Goal: Use online tool/utility: Use online tool/utility

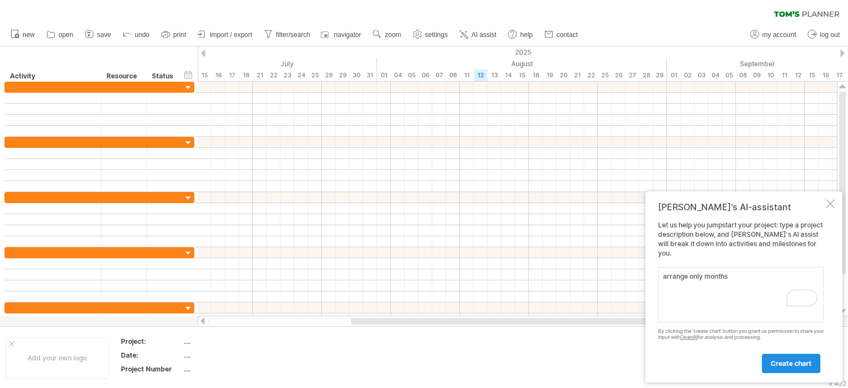
type textarea "arrange only months"
click at [808, 366] on span "create chart" at bounding box center [791, 363] width 41 height 8
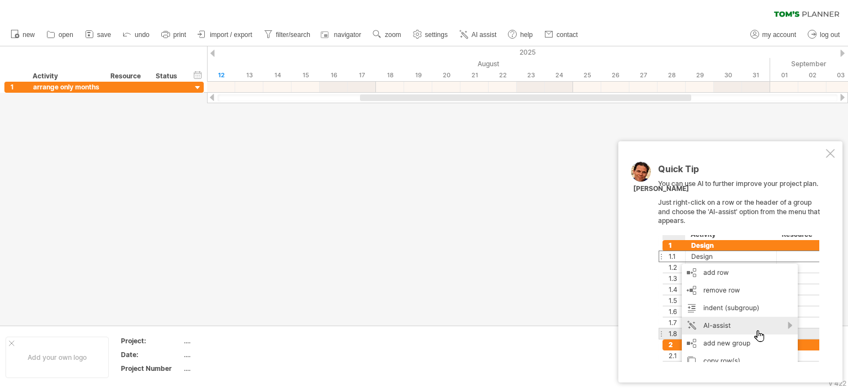
click at [827, 156] on div at bounding box center [830, 153] width 9 height 9
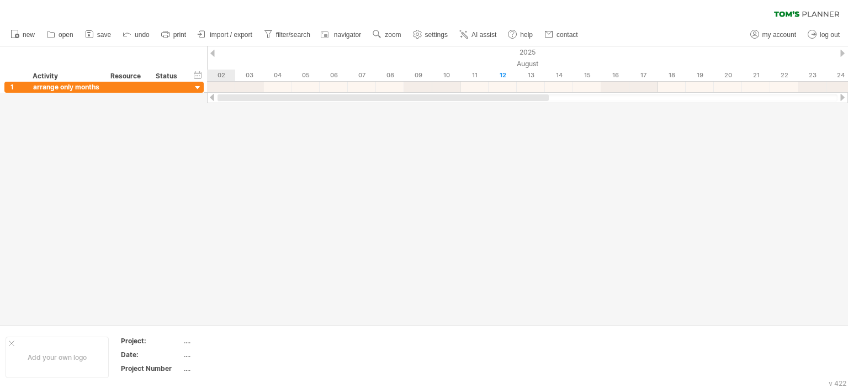
drag, startPoint x: 504, startPoint y: 96, endPoint x: 309, endPoint y: 108, distance: 195.3
click at [346, 108] on div "Trying to reach [DOMAIN_NAME] Connected again... 0% clear filter new 1" at bounding box center [424, 194] width 848 height 388
click at [11, 342] on div at bounding box center [12, 344] width 6 height 6
click at [23, 33] on span "new" at bounding box center [29, 35] width 12 height 8
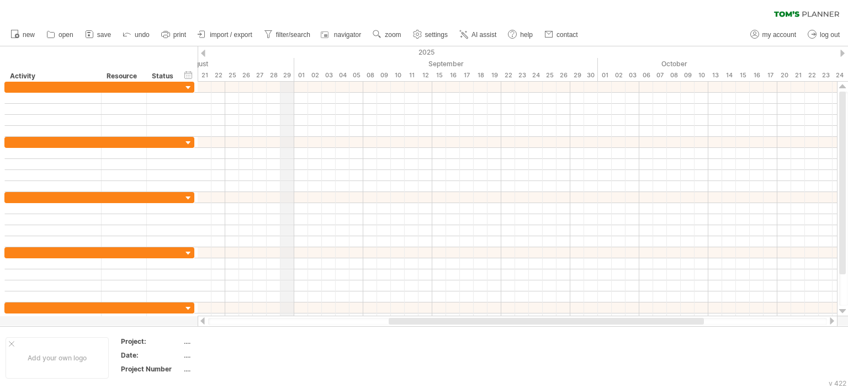
drag, startPoint x: 389, startPoint y: 61, endPoint x: 286, endPoint y: 60, distance: 103.2
click at [286, 60] on div "August" at bounding box center [149, 64] width 290 height 12
click at [208, 72] on div "21" at bounding box center [205, 76] width 14 height 12
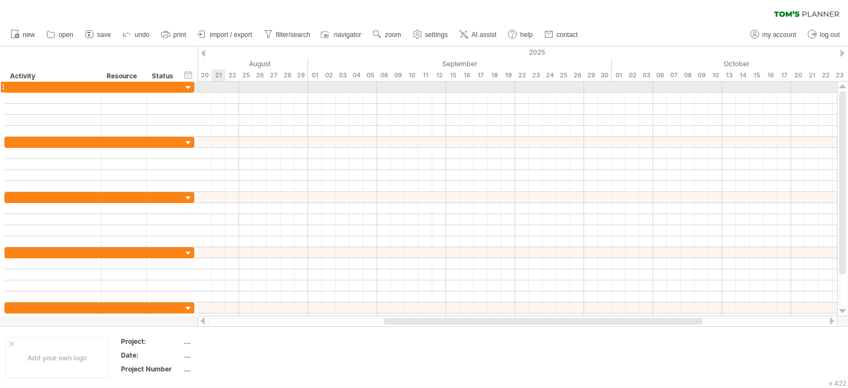
drag, startPoint x: 206, startPoint y: 72, endPoint x: 220, endPoint y: 83, distance: 18.1
click at [220, 83] on div "Trying to reach [DOMAIN_NAME] Connected again... 0% clear filter new" at bounding box center [424, 194] width 848 height 388
click at [75, 86] on div at bounding box center [52, 87] width 85 height 10
click at [75, 86] on input "text" at bounding box center [52, 87] width 85 height 10
paste input "********"
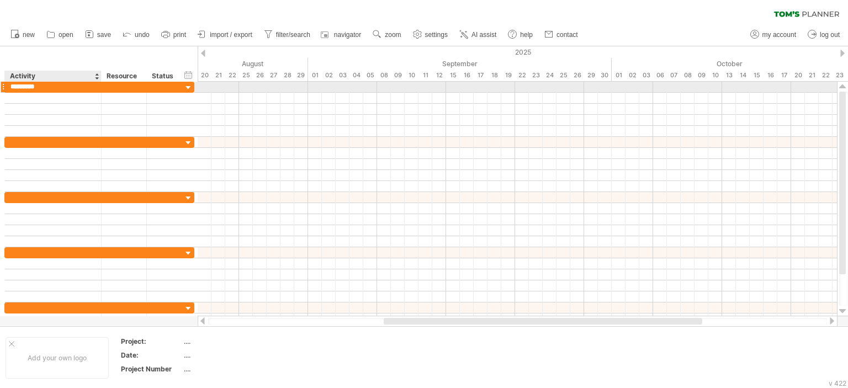
type input "********"
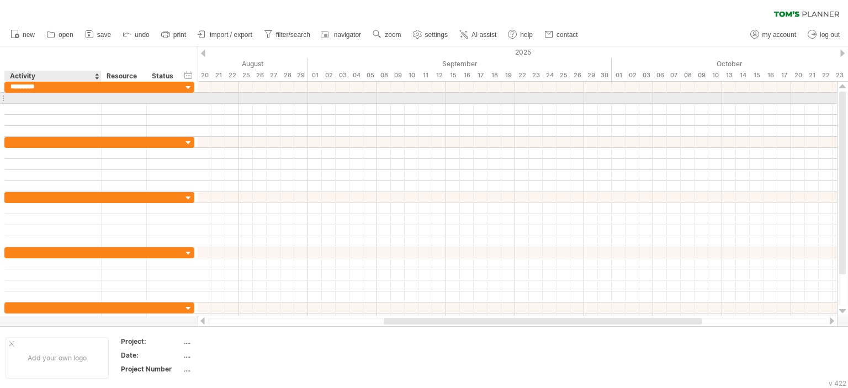
click at [68, 96] on div at bounding box center [52, 98] width 85 height 10
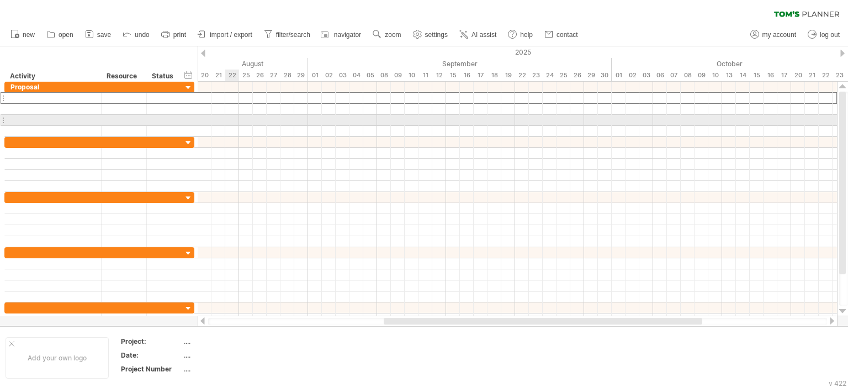
click at [228, 116] on div at bounding box center [517, 120] width 639 height 11
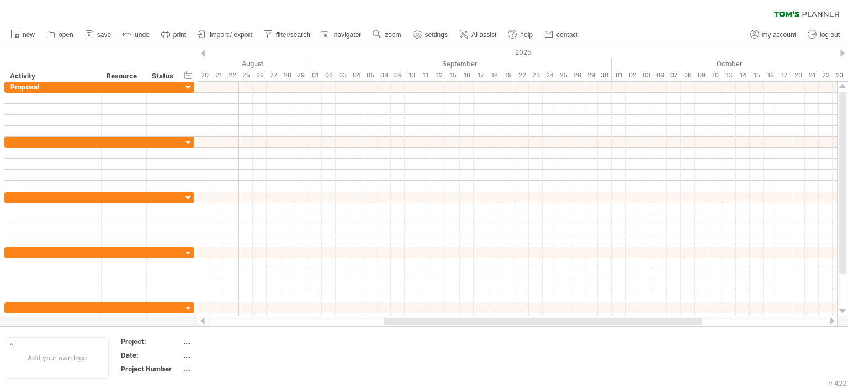
click at [202, 55] on div at bounding box center [203, 53] width 4 height 7
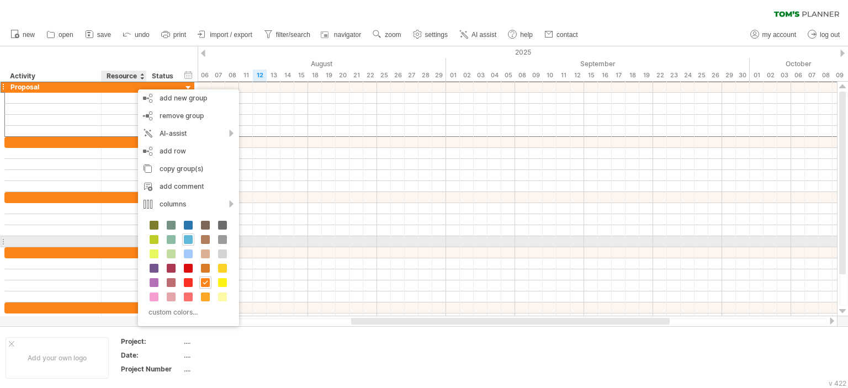
click at [187, 239] on span at bounding box center [188, 239] width 9 height 9
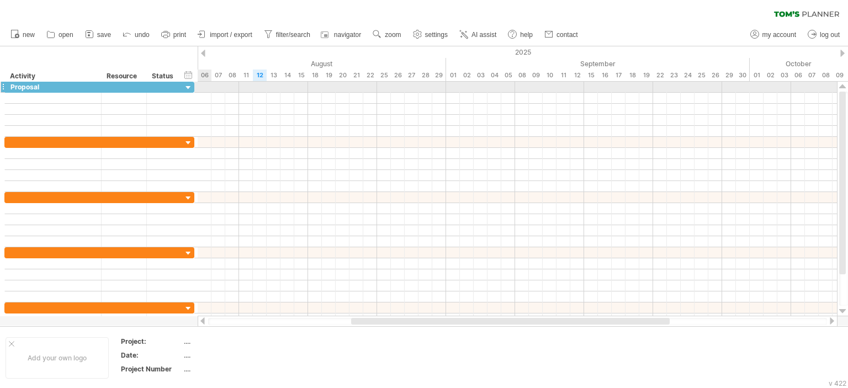
click at [190, 86] on div at bounding box center [188, 88] width 10 height 10
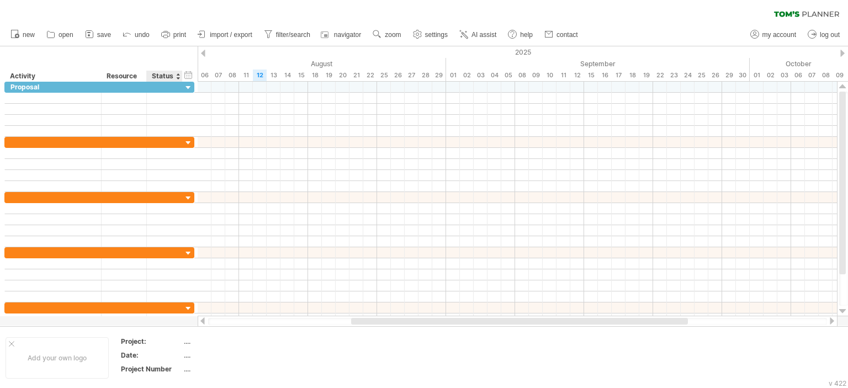
click at [166, 77] on div "Status" at bounding box center [164, 76] width 24 height 11
click at [179, 75] on div at bounding box center [178, 76] width 4 height 11
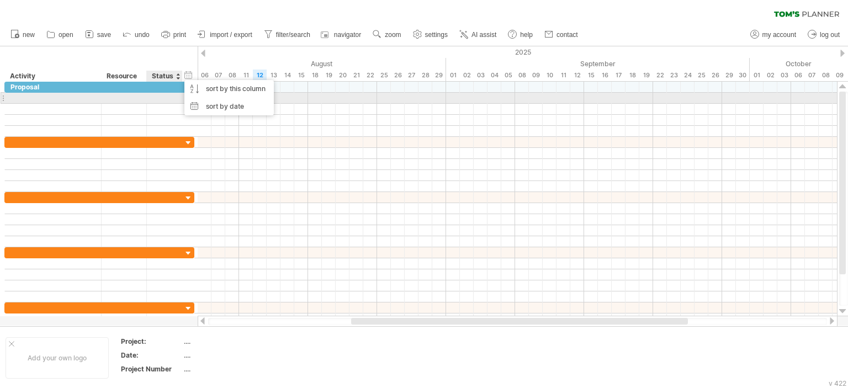
click at [161, 101] on div at bounding box center [164, 98] width 24 height 10
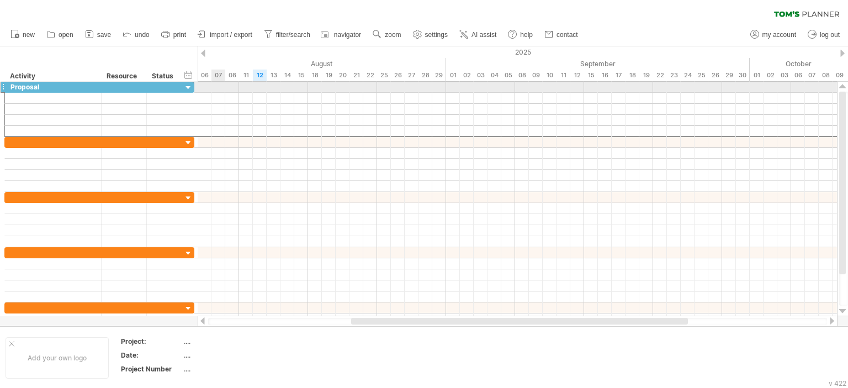
drag, startPoint x: 197, startPoint y: 83, endPoint x: 223, endPoint y: 84, distance: 26.0
click at [223, 84] on div "Trying to reach [DOMAIN_NAME] Connected again... 0% clear filter new" at bounding box center [424, 194] width 848 height 388
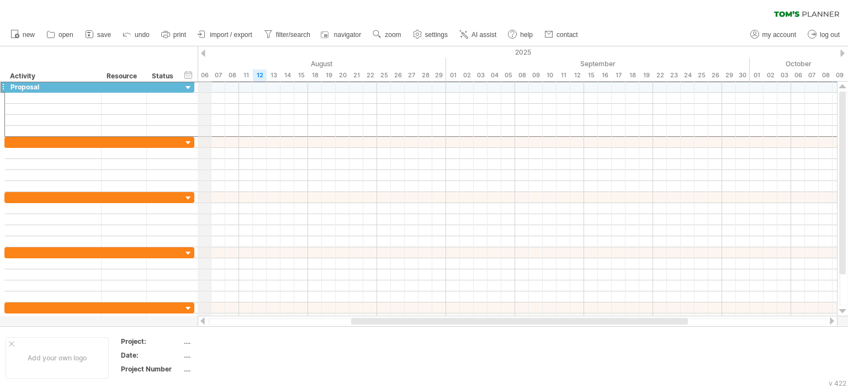
click at [203, 52] on div at bounding box center [203, 53] width 4 height 7
click at [206, 55] on div "2025" at bounding box center [667, 52] width 2264 height 12
click at [205, 55] on div "2025" at bounding box center [667, 52] width 2264 height 12
click at [203, 50] on div at bounding box center [203, 53] width 4 height 7
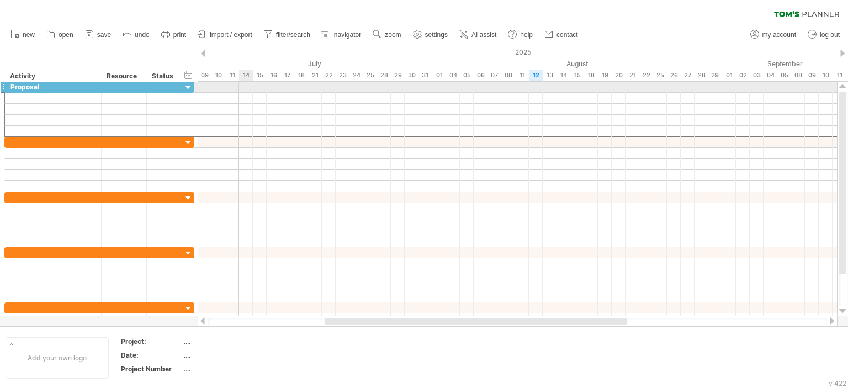
click at [245, 87] on div at bounding box center [517, 87] width 639 height 11
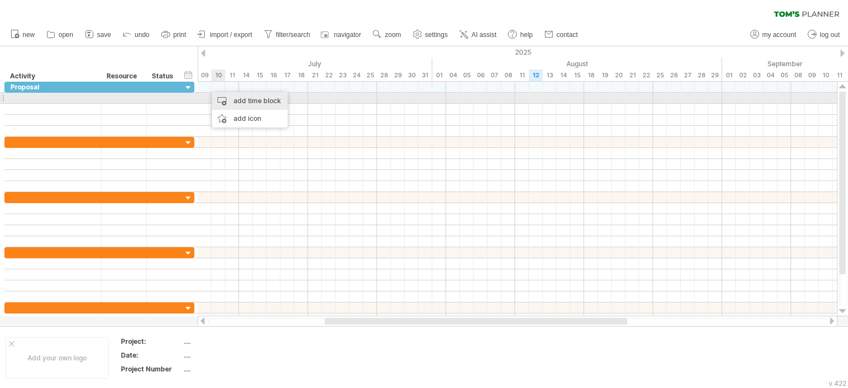
click at [220, 97] on div "add time block" at bounding box center [250, 101] width 76 height 18
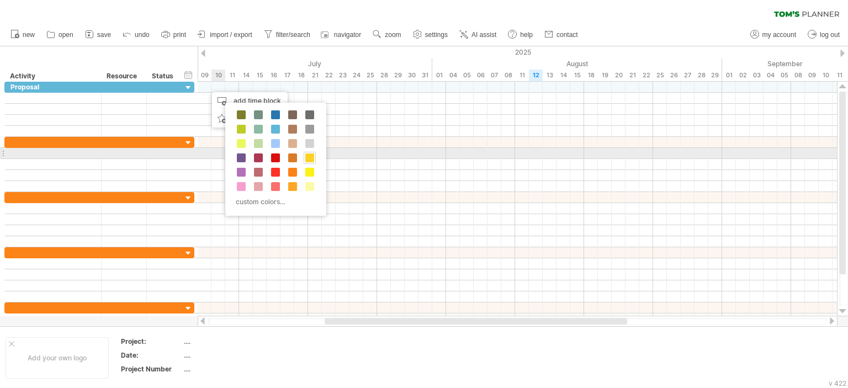
click at [308, 157] on span at bounding box center [309, 157] width 9 height 9
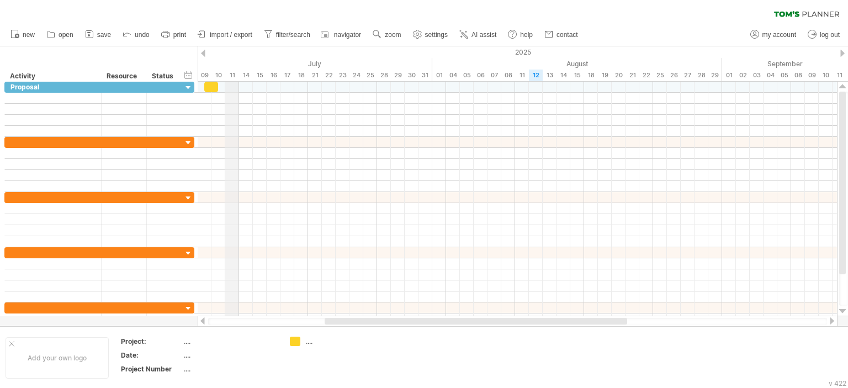
click at [226, 81] on div "[DATE] May June July August September October November [DATE] 16 17 18 21 22 23…" at bounding box center [523, 63] width 650 height 35
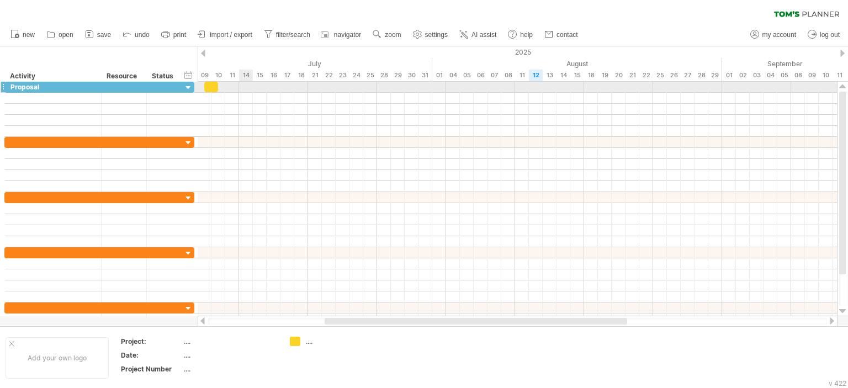
click at [243, 83] on div at bounding box center [517, 87] width 639 height 11
click at [208, 86] on div at bounding box center [211, 87] width 14 height 10
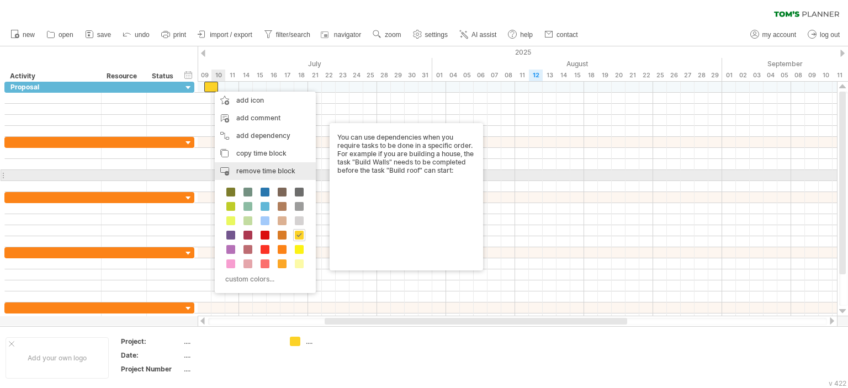
click at [241, 174] on span "remove time block" at bounding box center [265, 171] width 59 height 8
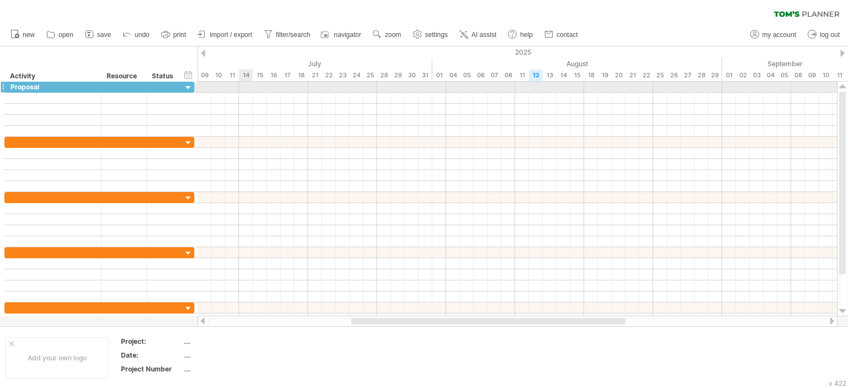
click at [244, 84] on div at bounding box center [517, 87] width 639 height 11
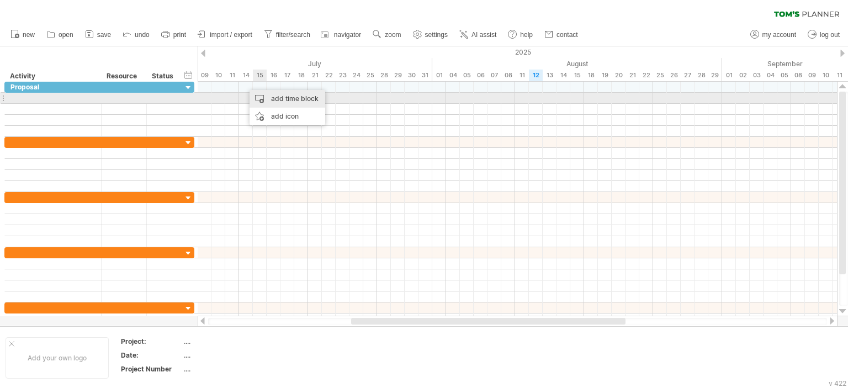
click at [267, 94] on div "add time block" at bounding box center [288, 99] width 76 height 18
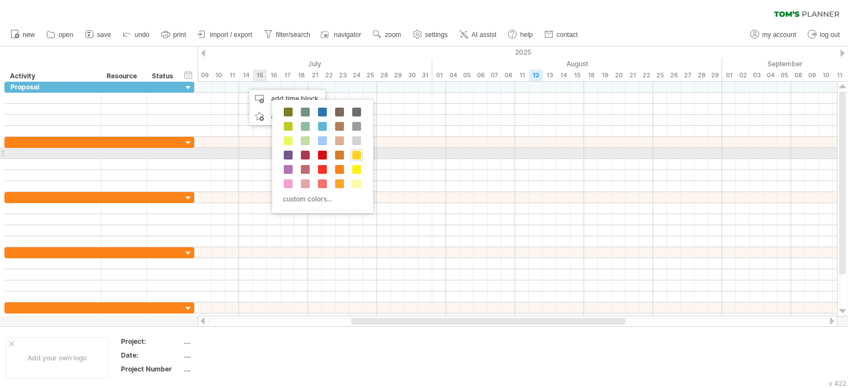
click at [356, 152] on span at bounding box center [356, 155] width 9 height 9
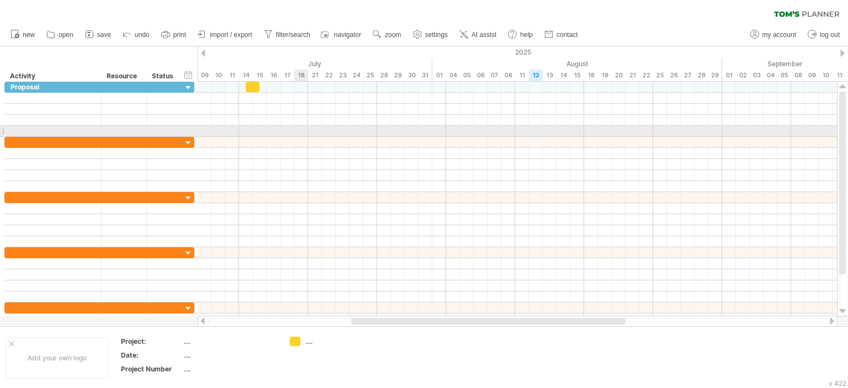
click at [302, 129] on div at bounding box center [517, 131] width 639 height 11
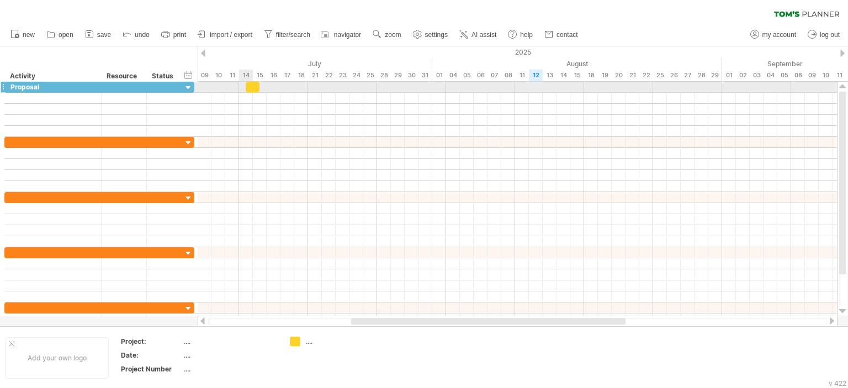
click at [250, 87] on div at bounding box center [253, 87] width 14 height 10
drag, startPoint x: 250, startPoint y: 87, endPoint x: 241, endPoint y: 86, distance: 8.4
click at [241, 86] on div at bounding box center [246, 87] width 14 height 10
drag, startPoint x: 239, startPoint y: 86, endPoint x: 287, endPoint y: 89, distance: 48.1
click at [287, 89] on span at bounding box center [287, 87] width 4 height 10
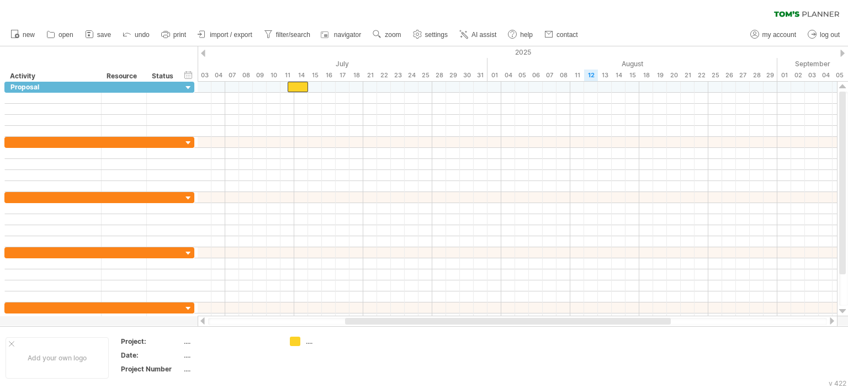
click at [840, 52] on div at bounding box center [842, 53] width 4 height 7
click at [204, 50] on div at bounding box center [203, 53] width 4 height 7
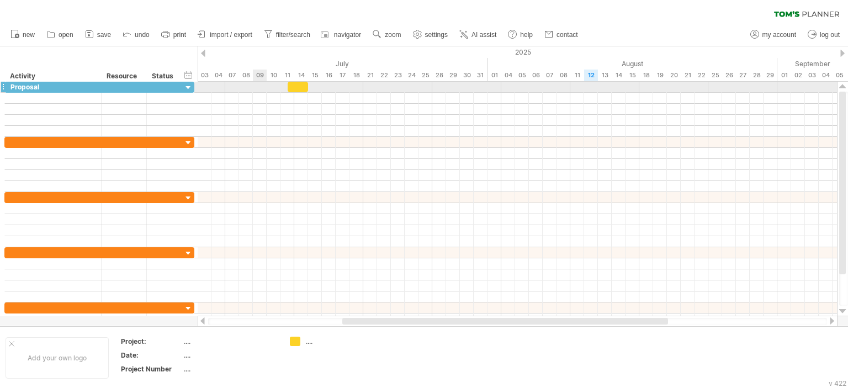
drag, startPoint x: 226, startPoint y: 87, endPoint x: 261, endPoint y: 87, distance: 34.8
click at [261, 87] on div at bounding box center [517, 87] width 639 height 11
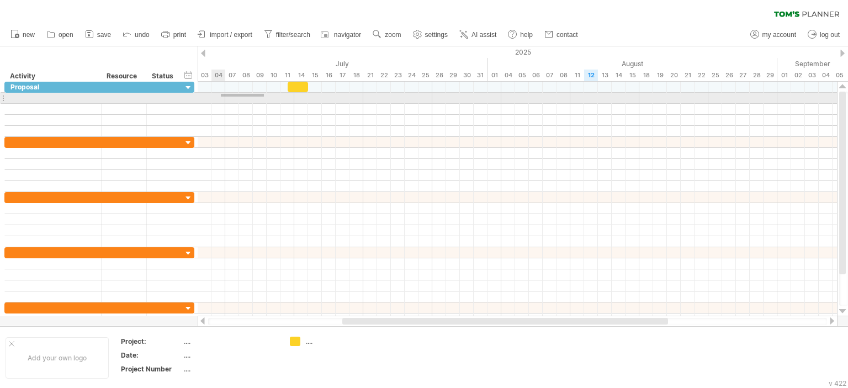
drag, startPoint x: 264, startPoint y: 94, endPoint x: 221, endPoint y: 97, distance: 43.2
click at [221, 97] on div at bounding box center [517, 98] width 639 height 11
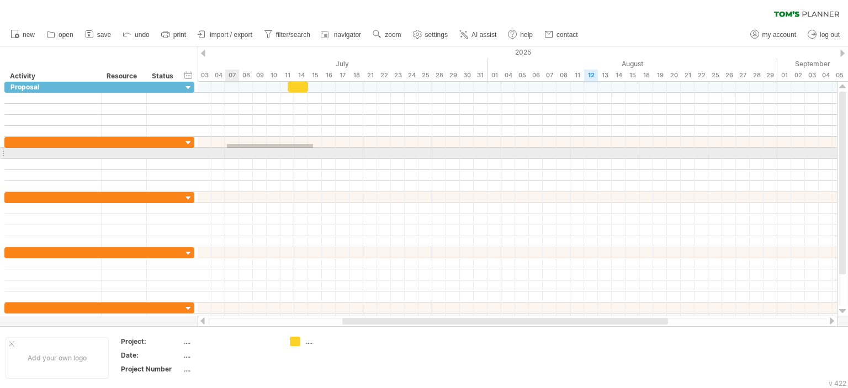
drag, startPoint x: 313, startPoint y: 144, endPoint x: 227, endPoint y: 148, distance: 86.2
click at [227, 148] on div at bounding box center [517, 164] width 639 height 55
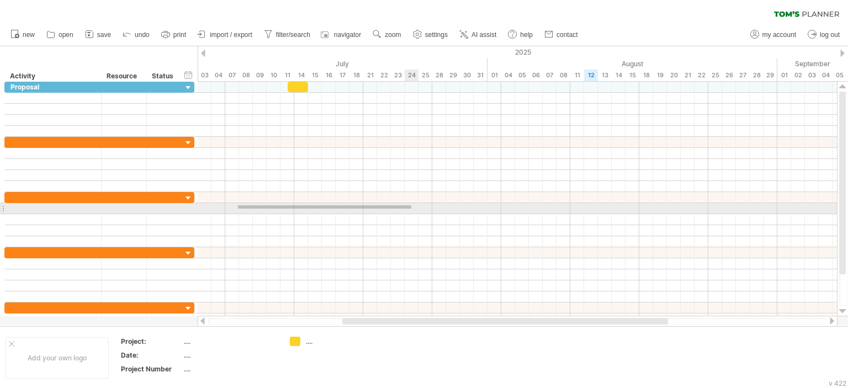
drag, startPoint x: 258, startPoint y: 206, endPoint x: 429, endPoint y: 208, distance: 170.6
click at [429, 208] on div at bounding box center [517, 208] width 639 height 11
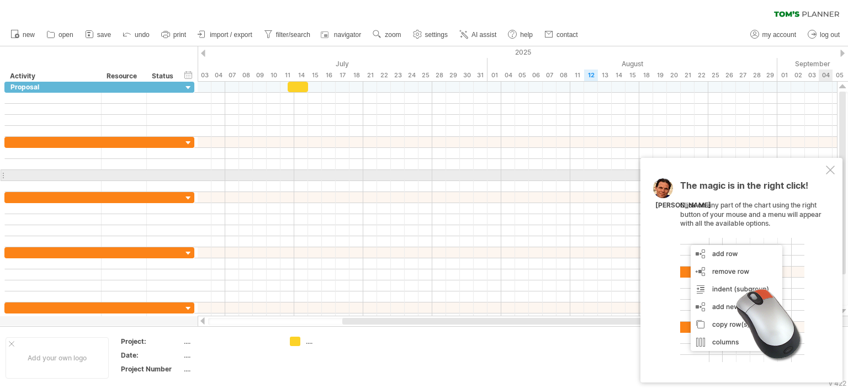
click at [831, 173] on div at bounding box center [830, 170] width 9 height 9
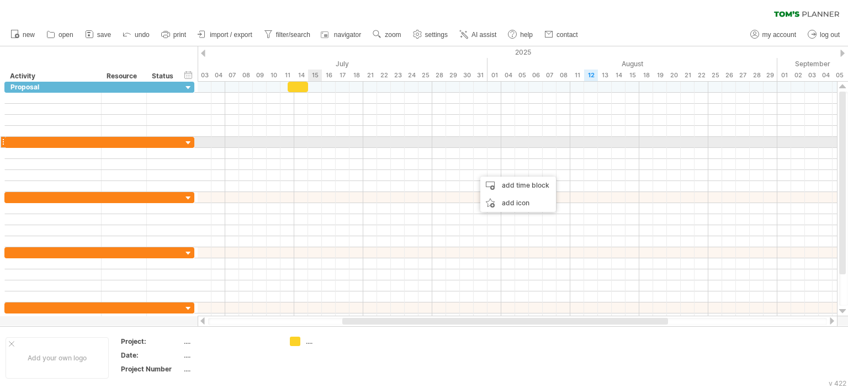
click at [316, 142] on div at bounding box center [517, 142] width 639 height 11
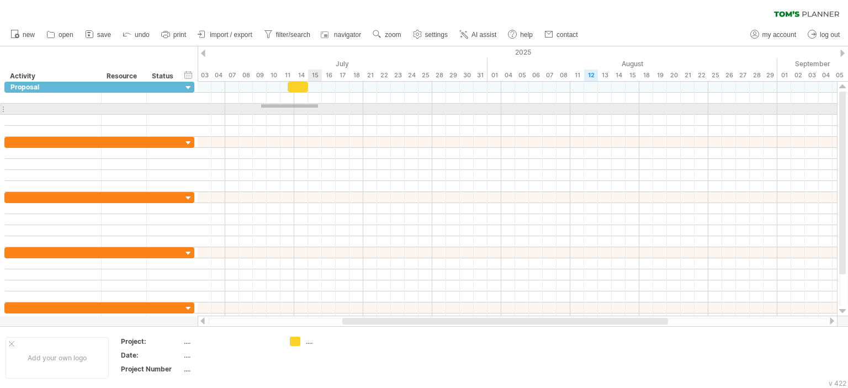
drag, startPoint x: 261, startPoint y: 104, endPoint x: 318, endPoint y: 108, distance: 57.0
click at [318, 108] on div at bounding box center [517, 109] width 639 height 11
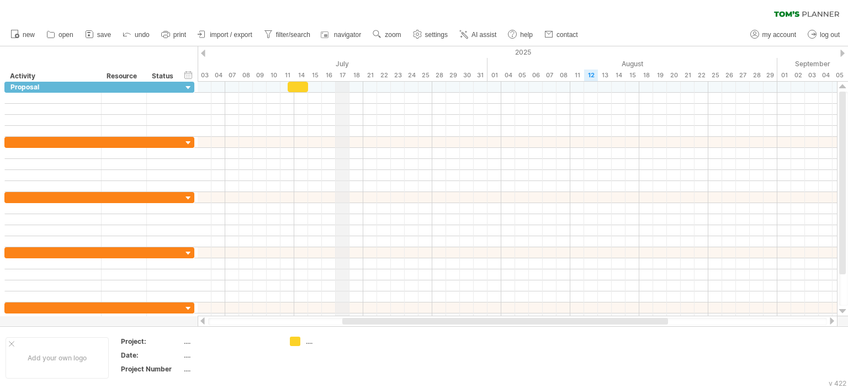
click at [343, 61] on div "July" at bounding box center [328, 64] width 317 height 12
click at [203, 53] on div at bounding box center [203, 53] width 4 height 7
click at [841, 48] on div "2025" at bounding box center [825, 52] width 2581 height 12
click at [844, 53] on div at bounding box center [842, 53] width 4 height 7
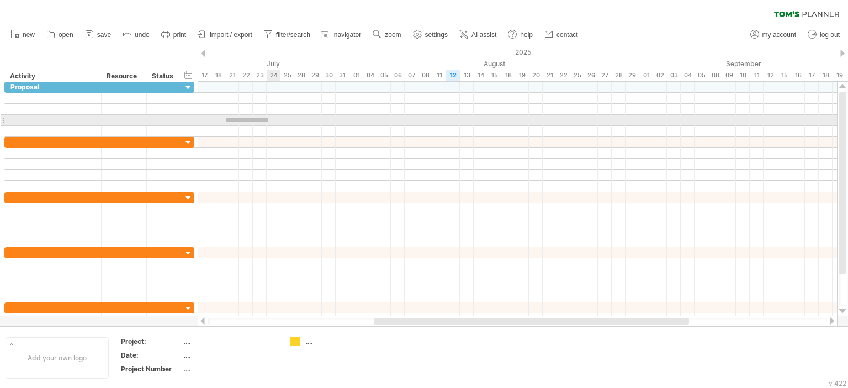
drag, startPoint x: 226, startPoint y: 118, endPoint x: 268, endPoint y: 122, distance: 41.6
click at [268, 122] on div at bounding box center [517, 120] width 639 height 11
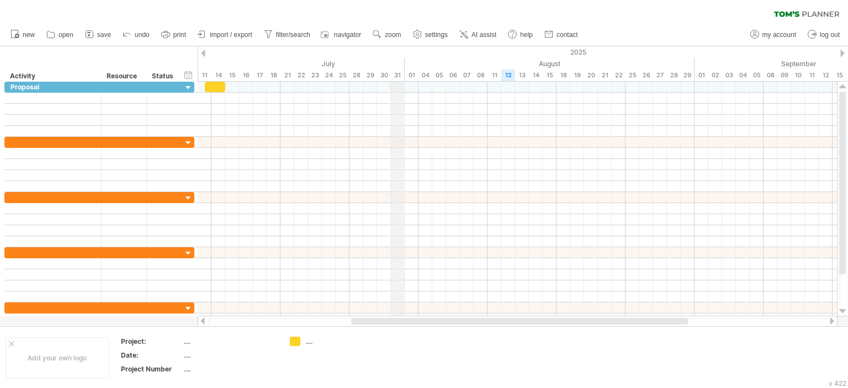
drag, startPoint x: 348, startPoint y: 59, endPoint x: 400, endPoint y: 62, distance: 52.0
click at [400, 62] on div "July" at bounding box center [245, 64] width 317 height 12
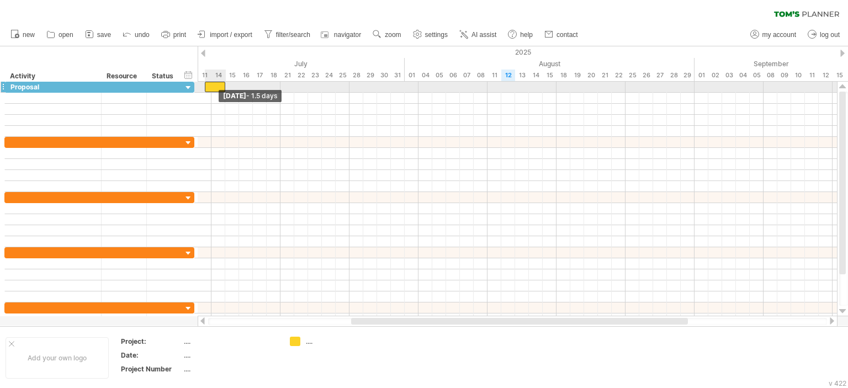
click at [203, 86] on span at bounding box center [205, 87] width 4 height 10
click at [201, 87] on div "[DATE] [DATE] - 1.5 days" at bounding box center [517, 199] width 639 height 235
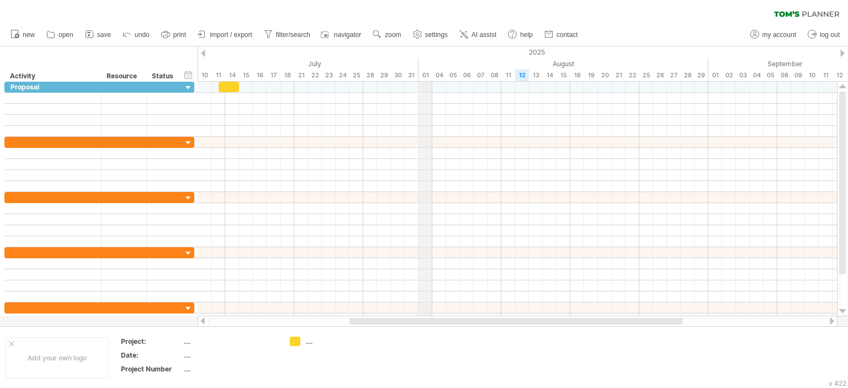
drag, startPoint x: 404, startPoint y: 61, endPoint x: 420, endPoint y: 60, distance: 15.5
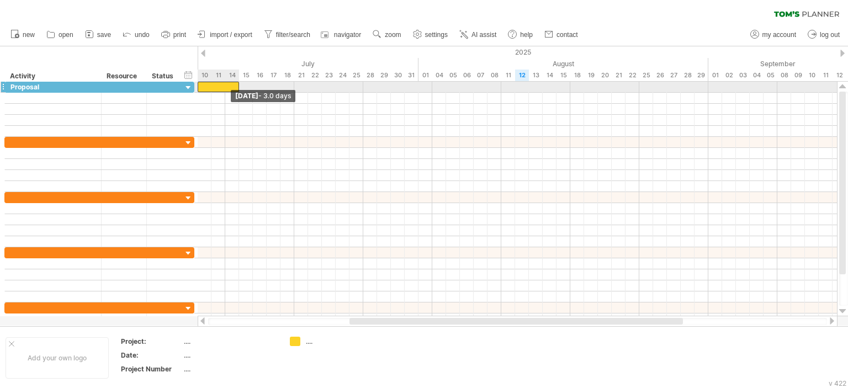
drag, startPoint x: 219, startPoint y: 86, endPoint x: 201, endPoint y: 86, distance: 17.7
click at [201, 86] on div at bounding box center [218, 87] width 41 height 10
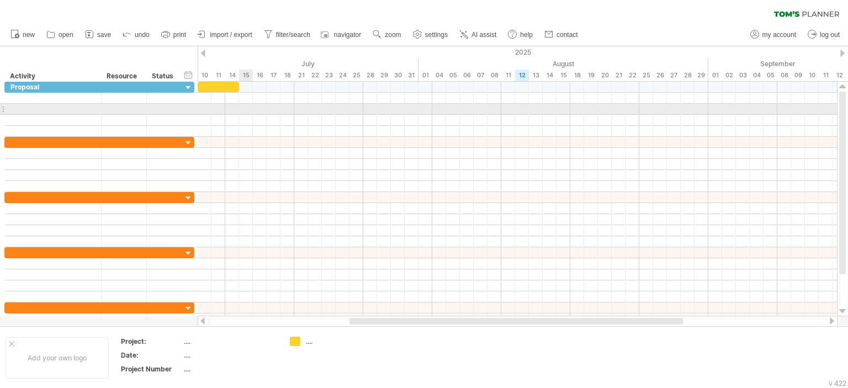
click at [247, 109] on div at bounding box center [517, 109] width 639 height 11
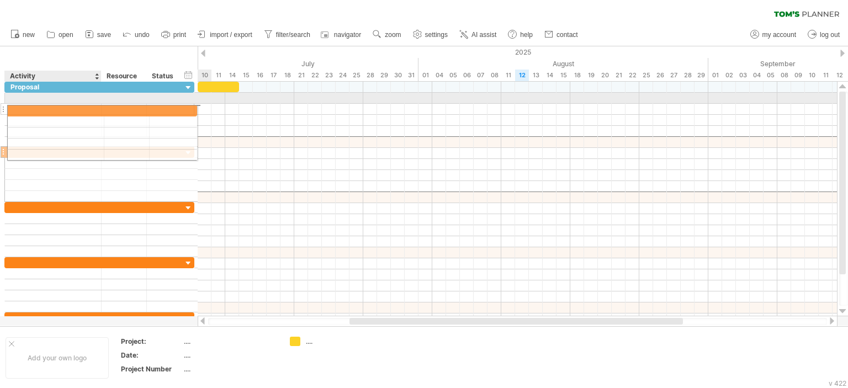
drag, startPoint x: 102, startPoint y: 139, endPoint x: 102, endPoint y: 109, distance: 29.8
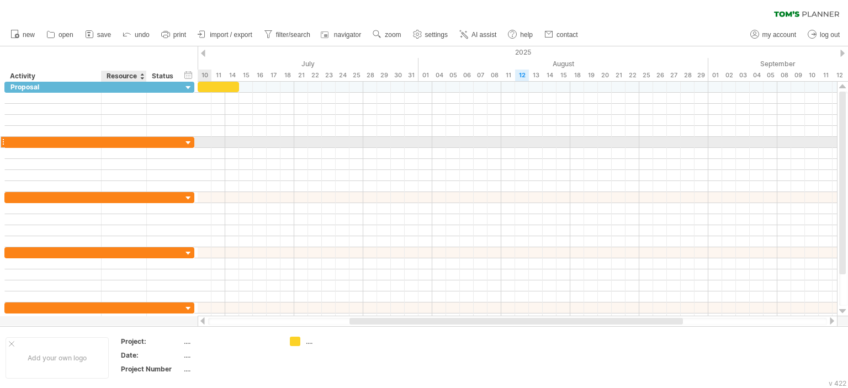
click at [104, 142] on div at bounding box center [124, 142] width 45 height 10
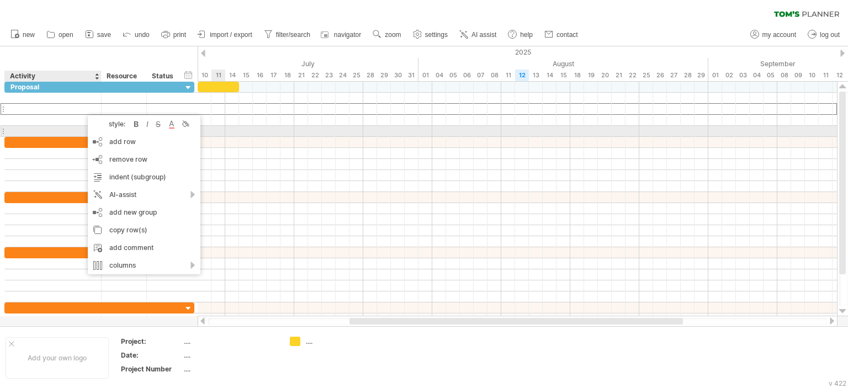
click at [1, 128] on div at bounding box center [3, 131] width 4 height 12
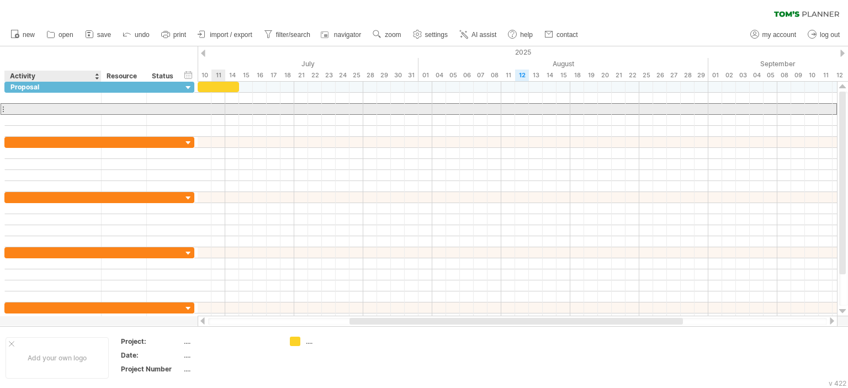
click at [55, 104] on div at bounding box center [52, 109] width 85 height 10
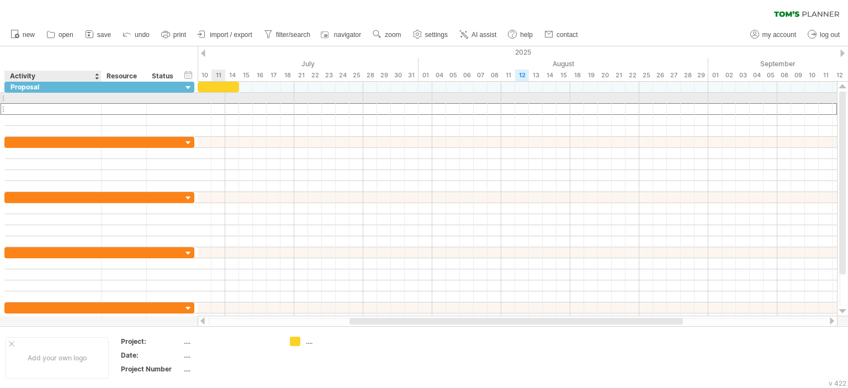
click at [52, 98] on div at bounding box center [52, 98] width 85 height 10
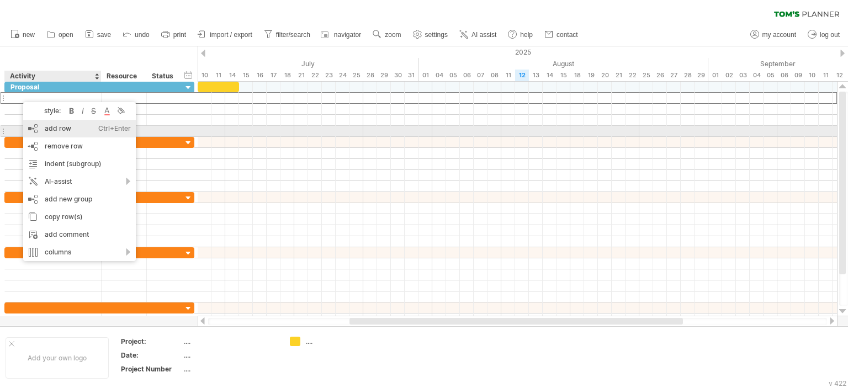
click at [44, 128] on div "add row Ctrl+Enter Cmd+Enter" at bounding box center [79, 129] width 113 height 18
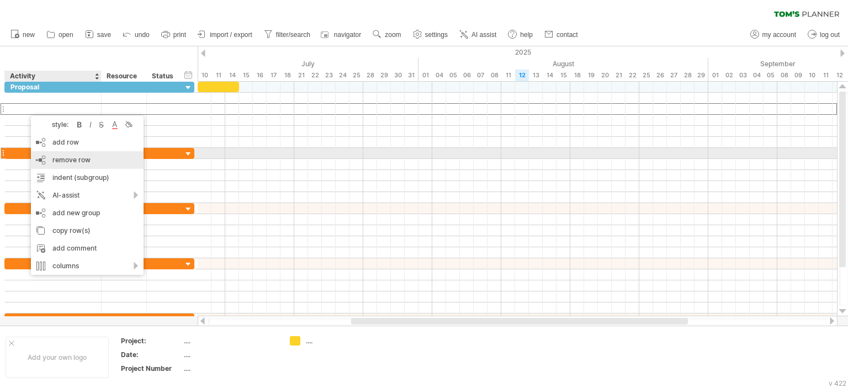
click at [66, 157] on span "remove row" at bounding box center [71, 160] width 38 height 8
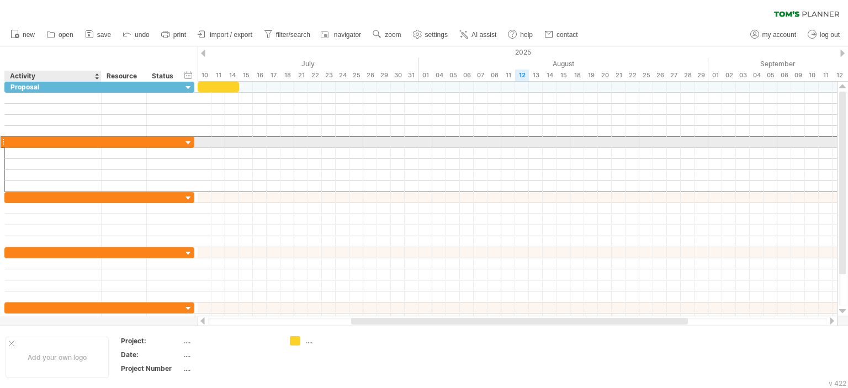
click at [12, 139] on div at bounding box center [52, 142] width 85 height 10
click at [3, 139] on div at bounding box center [3, 142] width 4 height 12
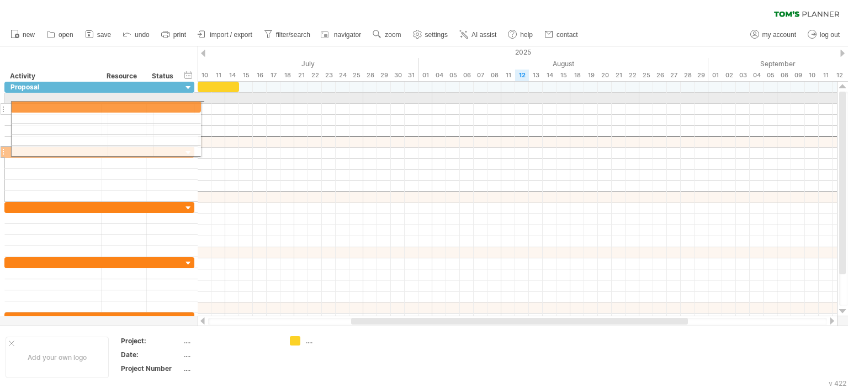
drag, startPoint x: 3, startPoint y: 139, endPoint x: 6, endPoint y: 105, distance: 33.8
drag, startPoint x: 24, startPoint y: 139, endPoint x: 26, endPoint y: 105, distance: 33.7
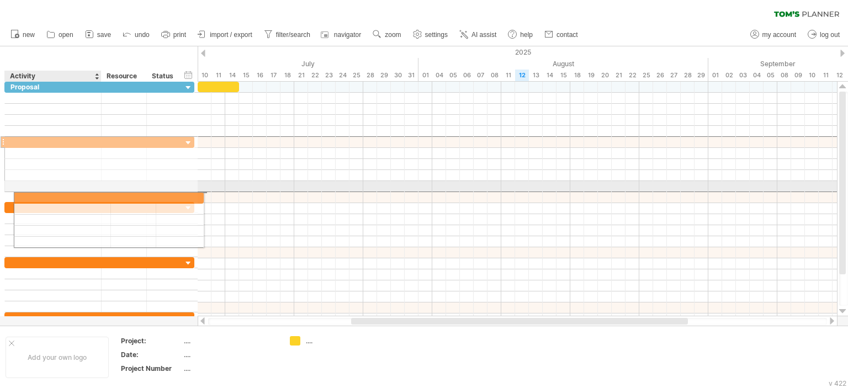
drag, startPoint x: 25, startPoint y: 144, endPoint x: 33, endPoint y: 196, distance: 52.4
click at [33, 196] on div "******** Proposal" at bounding box center [99, 208] width 190 height 253
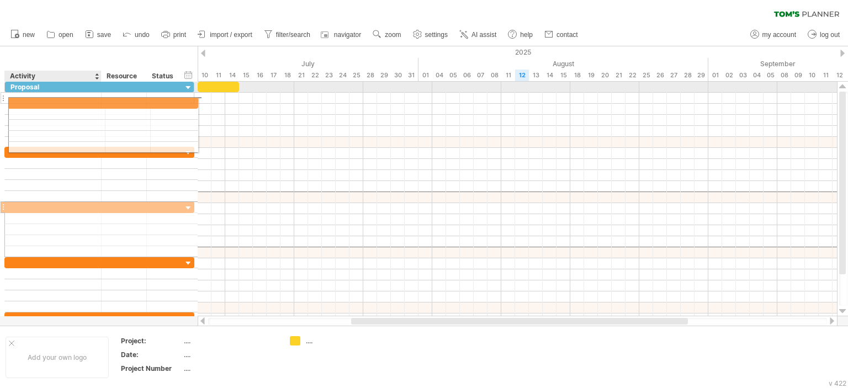
drag, startPoint x: 33, startPoint y: 196, endPoint x: 35, endPoint y: 101, distance: 95.0
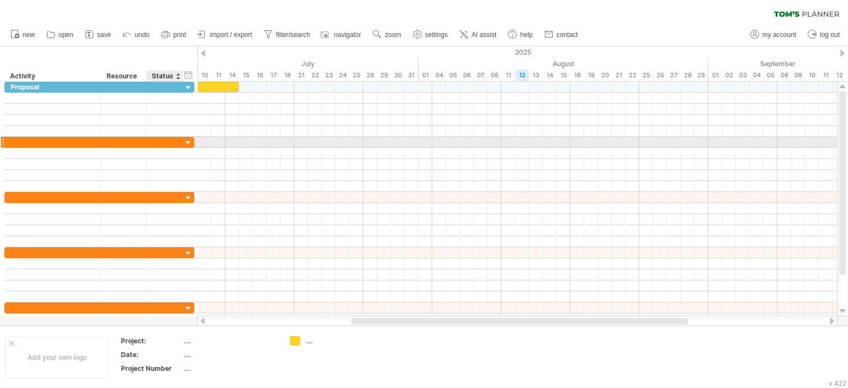
click at [190, 140] on div at bounding box center [188, 143] width 10 height 10
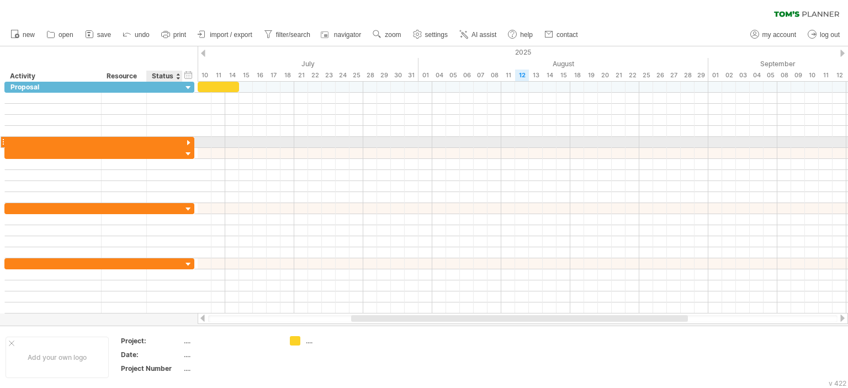
click at [190, 141] on div at bounding box center [188, 143] width 10 height 10
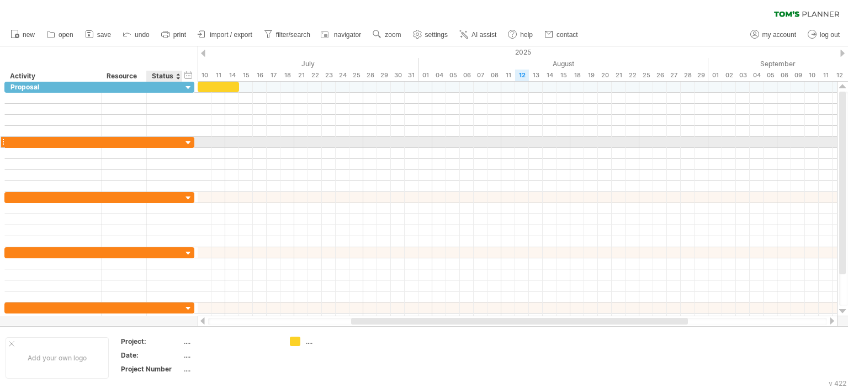
click at [190, 141] on div at bounding box center [188, 143] width 10 height 10
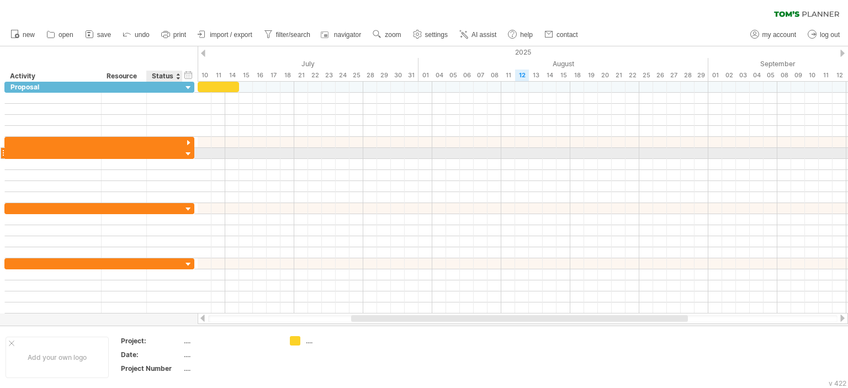
click at [188, 154] on div at bounding box center [188, 154] width 10 height 10
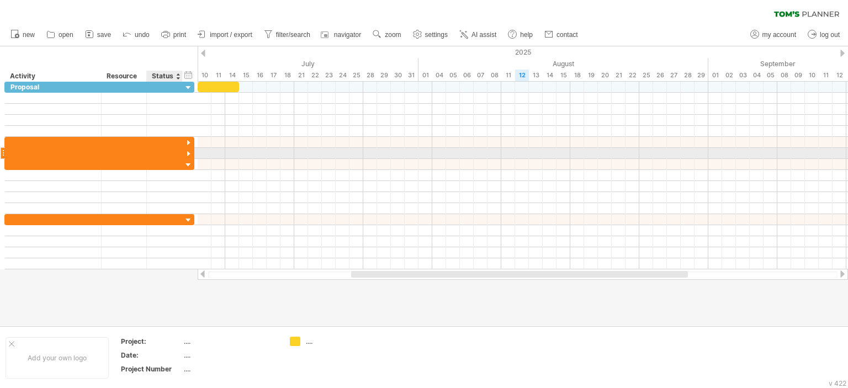
click at [190, 153] on div at bounding box center [188, 154] width 10 height 10
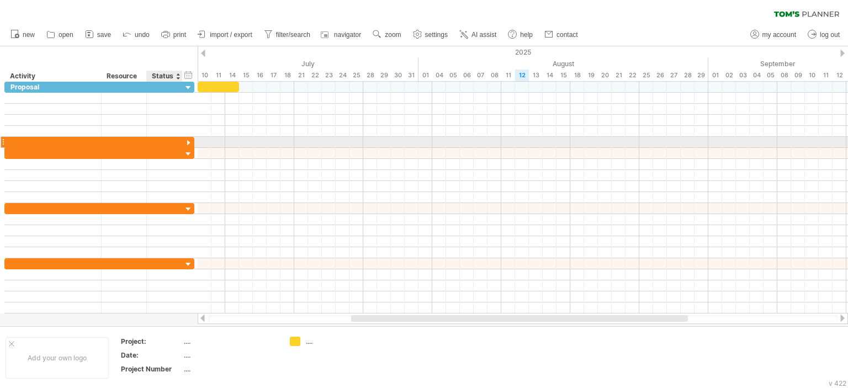
click at [190, 144] on div at bounding box center [188, 143] width 10 height 10
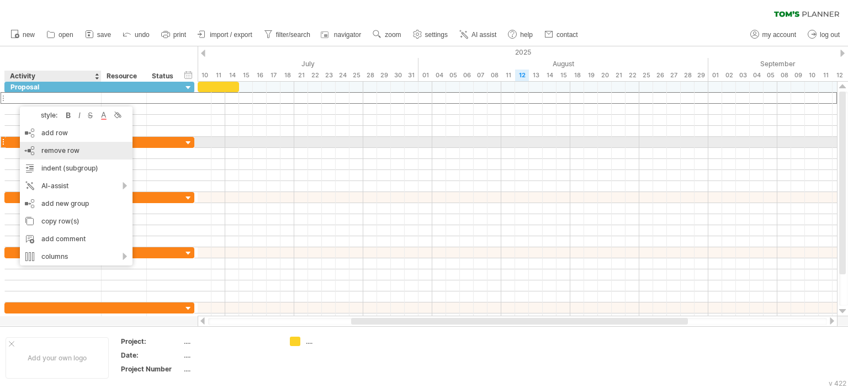
click at [44, 147] on span "remove row" at bounding box center [60, 150] width 38 height 8
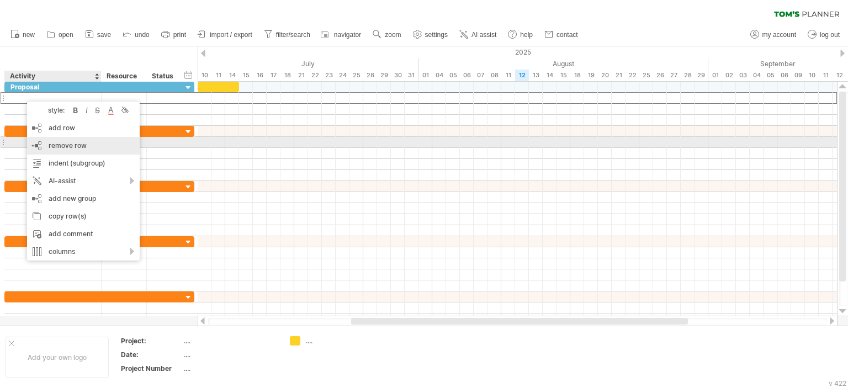
click at [41, 146] on div "remove row remove selected rows" at bounding box center [83, 146] width 113 height 18
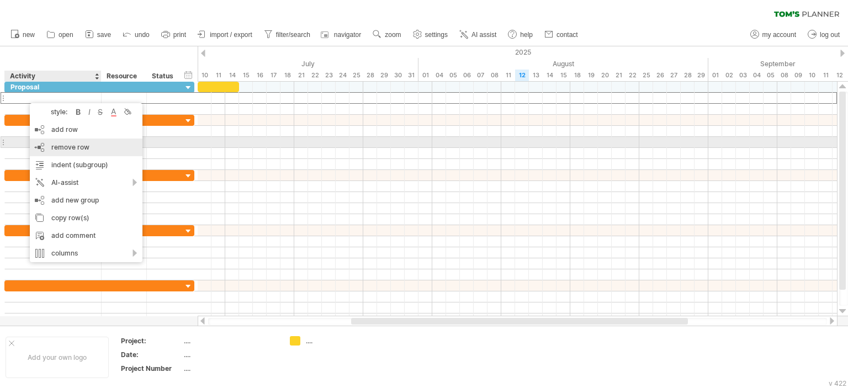
click at [45, 141] on div "remove row remove selected rows" at bounding box center [86, 148] width 113 height 18
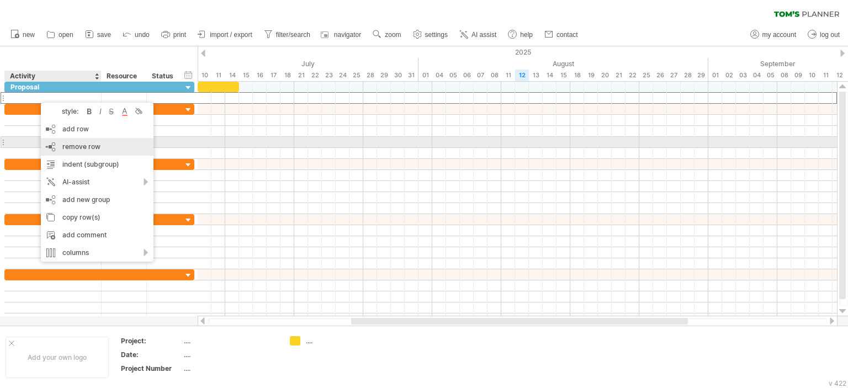
click at [62, 142] on span "remove row" at bounding box center [81, 146] width 38 height 8
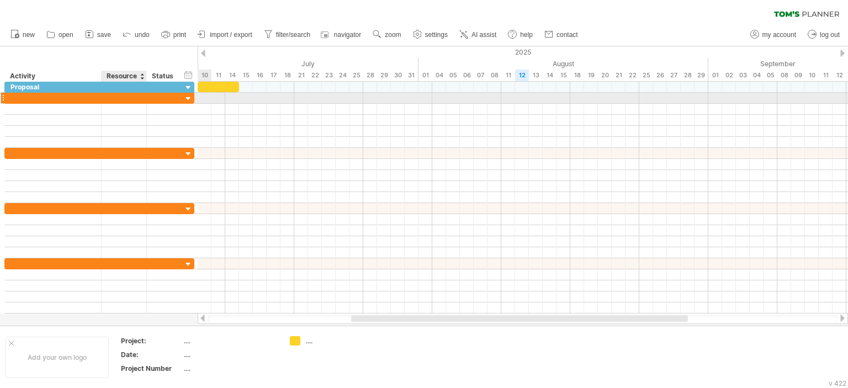
click at [111, 100] on div at bounding box center [124, 98] width 34 height 10
click at [111, 100] on input "text" at bounding box center [124, 98] width 34 height 10
paste input "**********"
type input "**********"
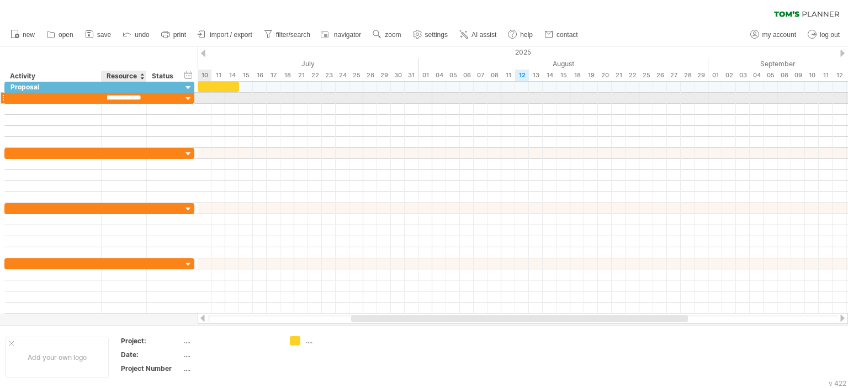
click at [109, 101] on input "**********" at bounding box center [124, 98] width 34 height 10
click at [109, 100] on input "**********" at bounding box center [124, 98] width 34 height 10
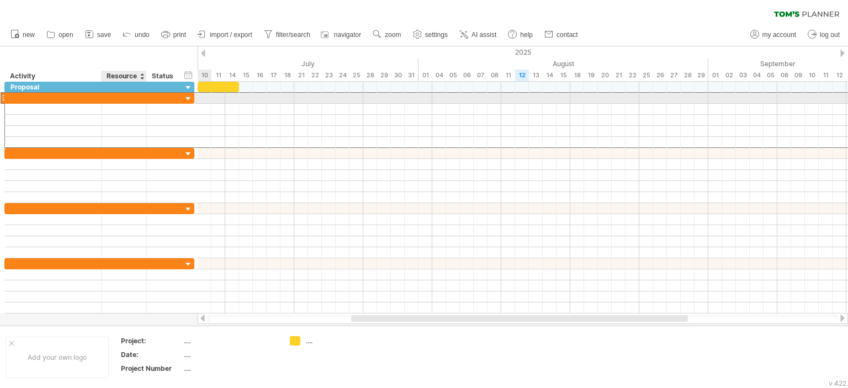
scroll to position [0, 0]
click at [14, 98] on div at bounding box center [52, 98] width 85 height 10
click at [0, 0] on input "text" at bounding box center [0, 0] width 0 height 0
paste input "**********"
type input "**********"
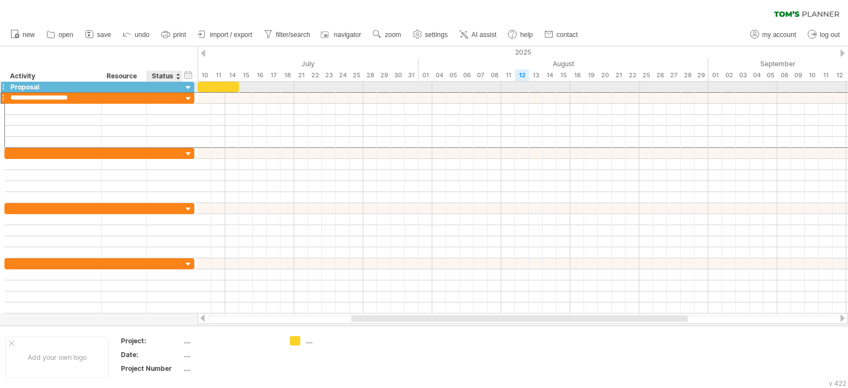
click at [155, 88] on div at bounding box center [164, 87] width 24 height 10
click at [155, 88] on input "text" at bounding box center [164, 87] width 24 height 10
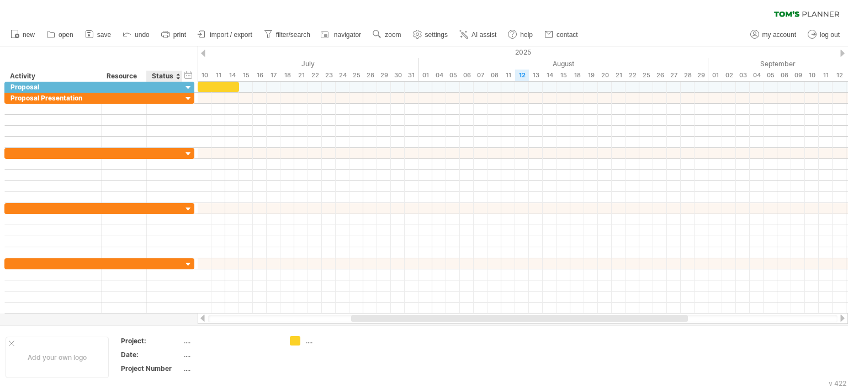
click at [176, 78] on div "Status" at bounding box center [164, 76] width 24 height 11
click at [177, 77] on div at bounding box center [178, 76] width 4 height 11
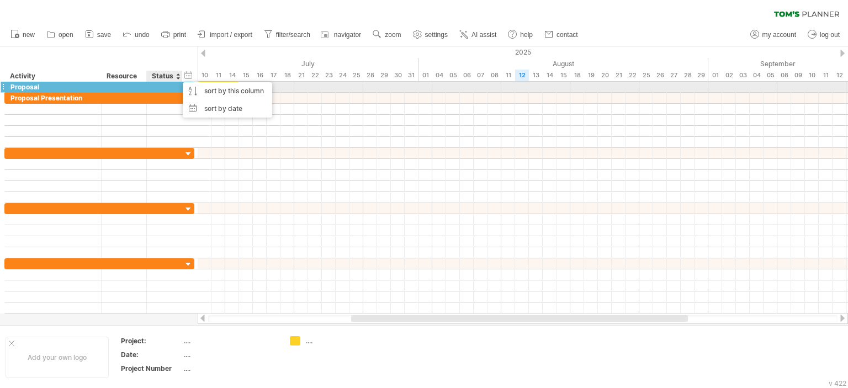
click at [157, 90] on div at bounding box center [164, 87] width 24 height 10
click at [157, 90] on input "text" at bounding box center [164, 87] width 24 height 10
type input "*"
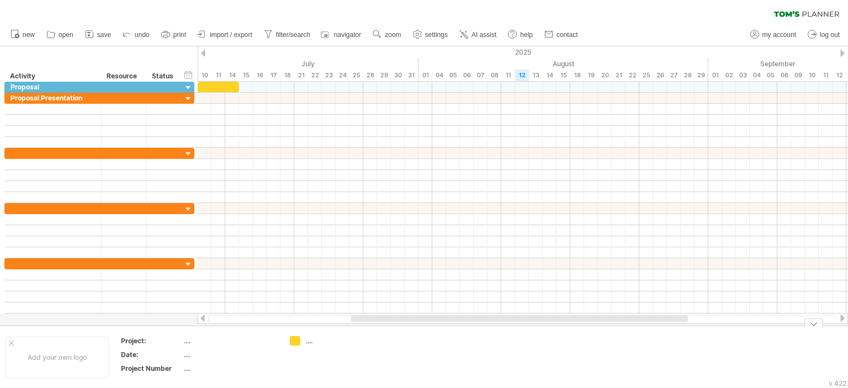
click at [309, 342] on div "...." at bounding box center [336, 340] width 60 height 9
click at [139, 338] on div "Project:" at bounding box center [151, 340] width 61 height 9
click at [139, 338] on input "********" at bounding box center [149, 340] width 56 height 9
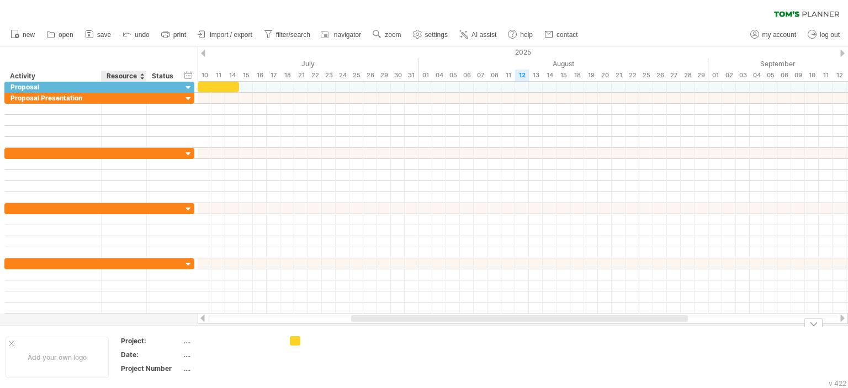
click at [110, 340] on td "Add your own logo" at bounding box center [57, 357] width 114 height 43
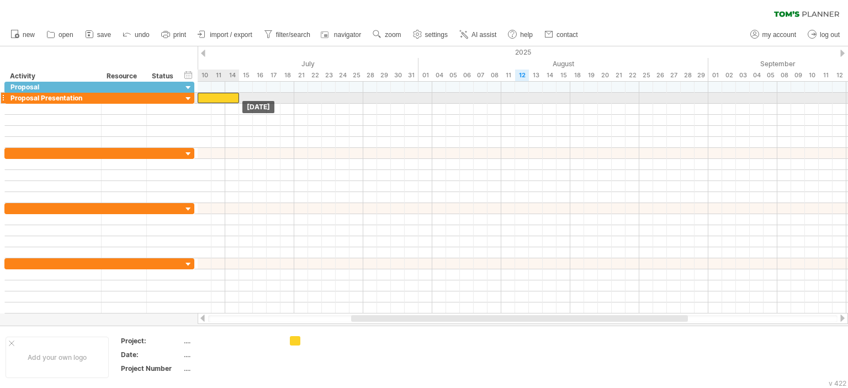
drag, startPoint x: 212, startPoint y: 86, endPoint x: 212, endPoint y: 94, distance: 7.7
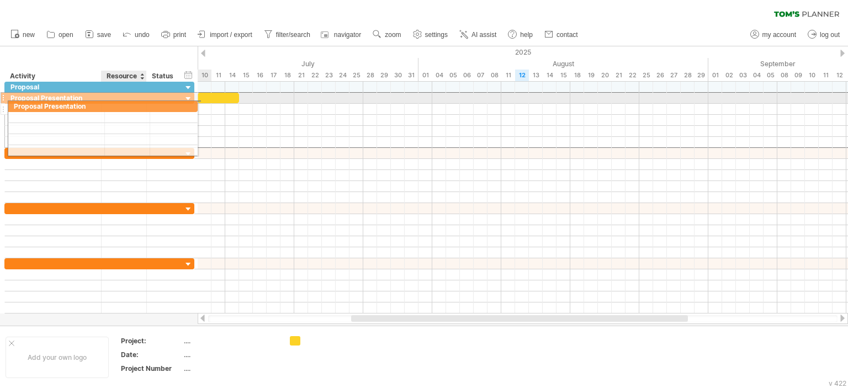
drag, startPoint x: 132, startPoint y: 97, endPoint x: 131, endPoint y: 104, distance: 7.3
click at [131, 104] on div "**********" at bounding box center [99, 120] width 190 height 56
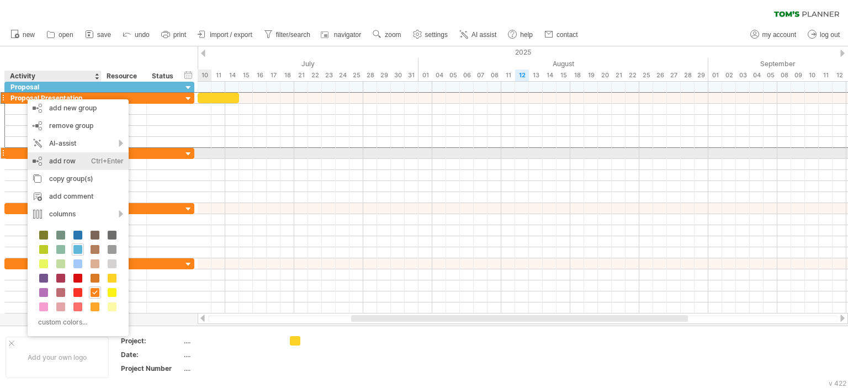
click at [50, 157] on div "add row Ctrl+Enter Cmd+Enter" at bounding box center [78, 161] width 101 height 18
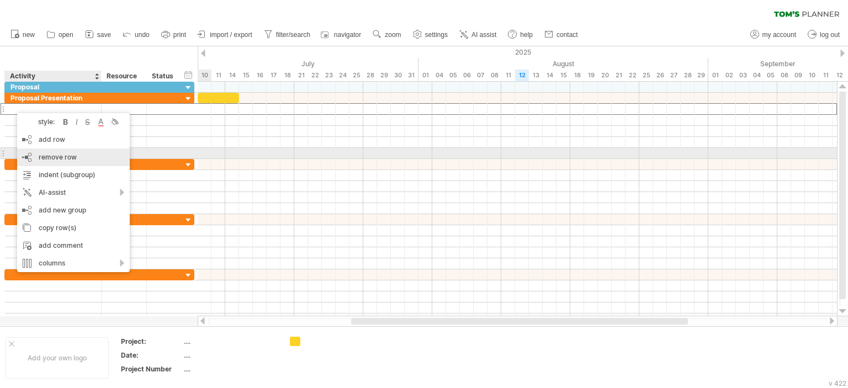
click at [42, 155] on span "remove row" at bounding box center [58, 157] width 38 height 8
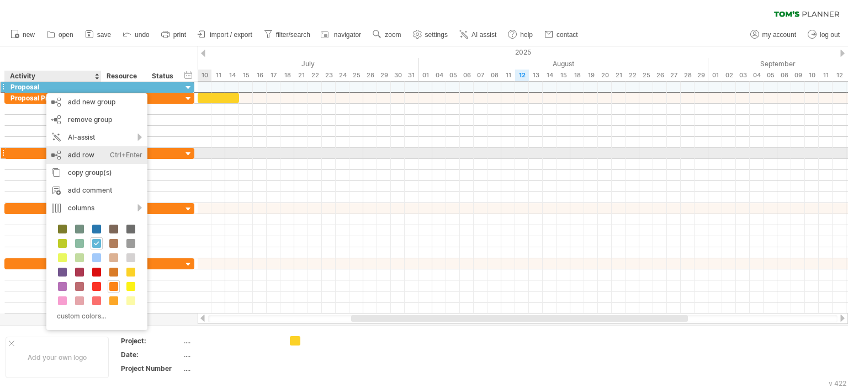
click at [67, 149] on div "add row Ctrl+Enter Cmd+Enter" at bounding box center [96, 155] width 101 height 18
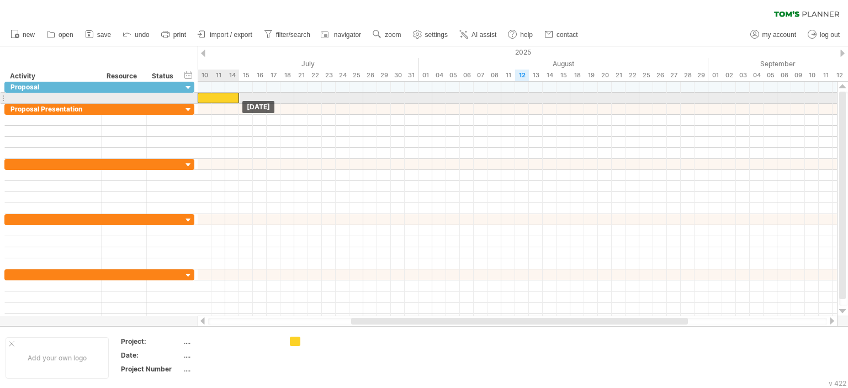
drag, startPoint x: 213, startPoint y: 108, endPoint x: 213, endPoint y: 100, distance: 7.2
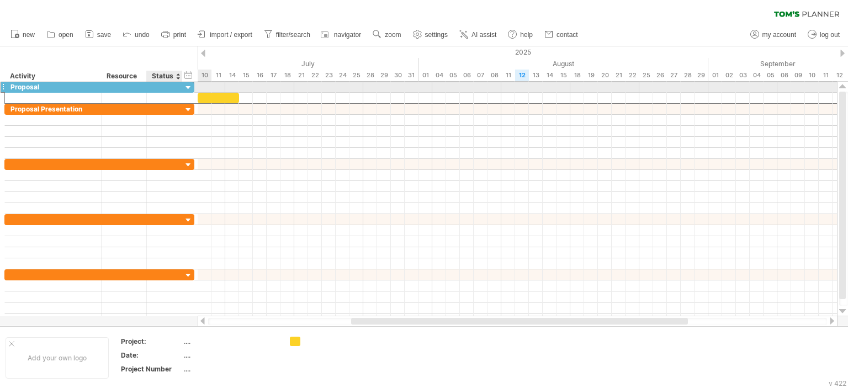
click at [154, 87] on div at bounding box center [164, 87] width 24 height 10
click at [0, 0] on input "text" at bounding box center [0, 0] width 0 height 0
type input "****"
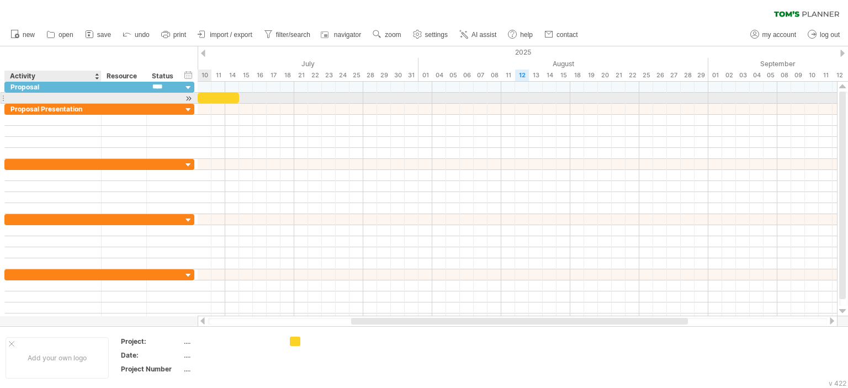
click at [19, 97] on div at bounding box center [52, 98] width 85 height 10
click at [226, 97] on div at bounding box center [218, 98] width 41 height 10
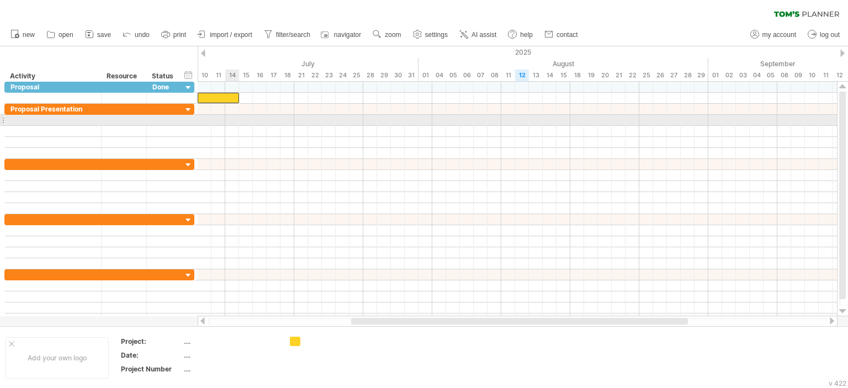
click at [231, 118] on div at bounding box center [517, 120] width 639 height 11
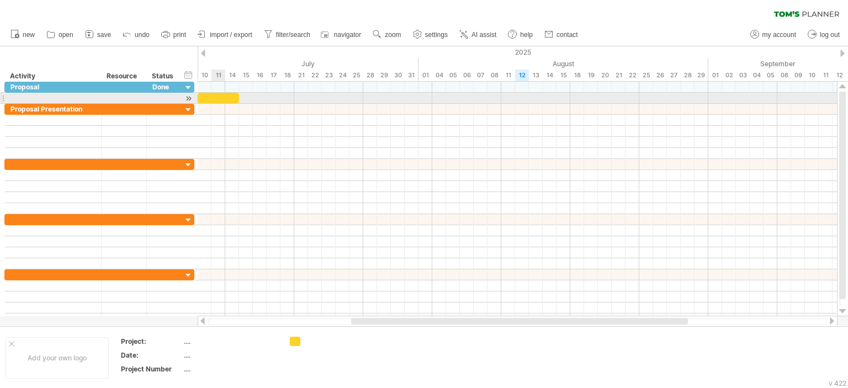
click at [217, 96] on div at bounding box center [218, 98] width 41 height 10
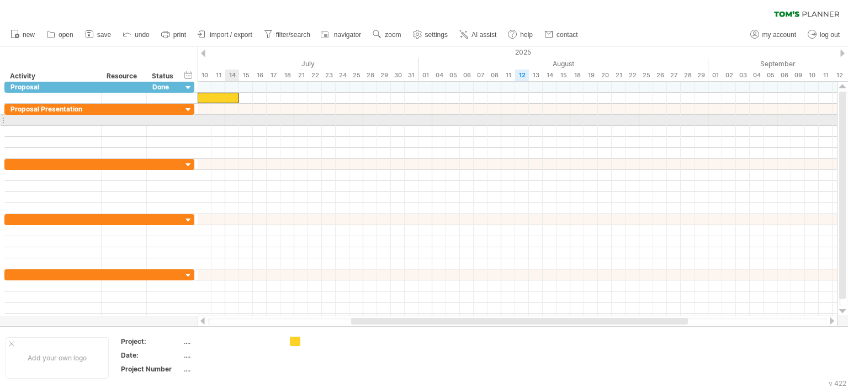
click at [231, 120] on div at bounding box center [517, 120] width 639 height 11
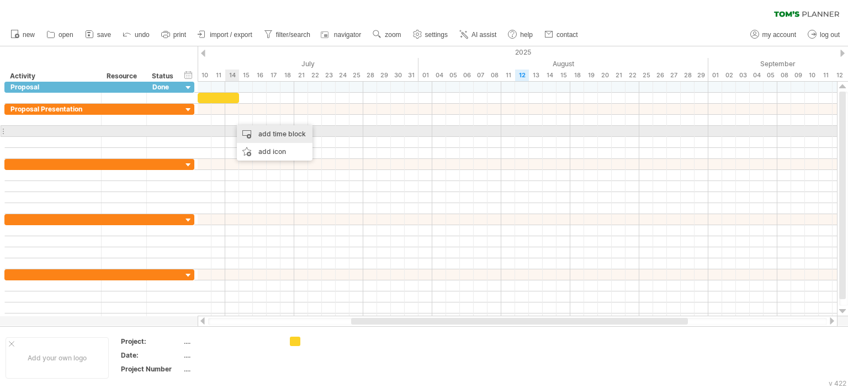
click at [251, 136] on div "add time block" at bounding box center [275, 134] width 76 height 18
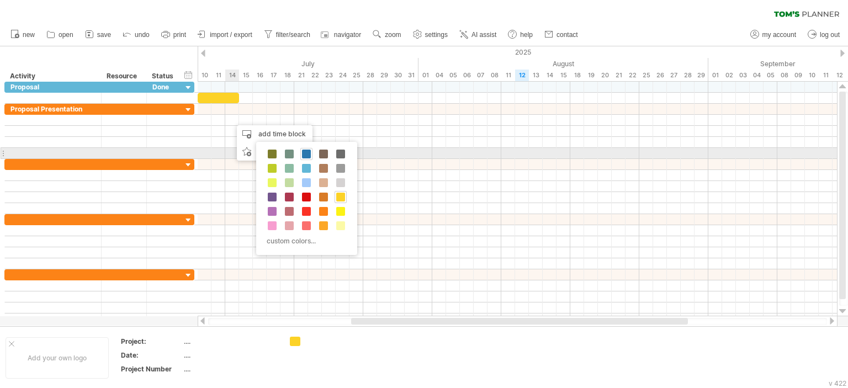
click at [307, 154] on span at bounding box center [306, 154] width 9 height 9
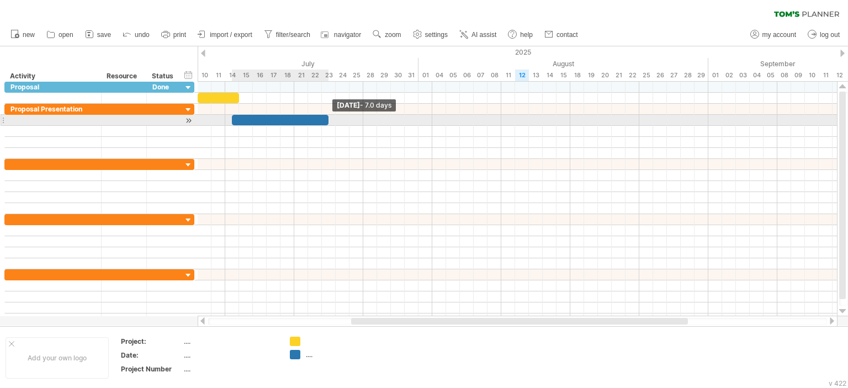
drag, startPoint x: 245, startPoint y: 122, endPoint x: 326, endPoint y: 123, distance: 81.7
click at [326, 123] on span at bounding box center [328, 120] width 4 height 10
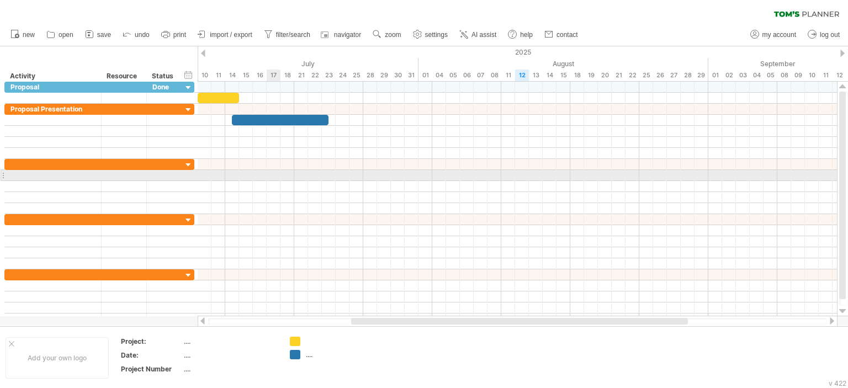
click at [274, 181] on div at bounding box center [517, 186] width 639 height 11
click at [264, 176] on div at bounding box center [517, 175] width 639 height 11
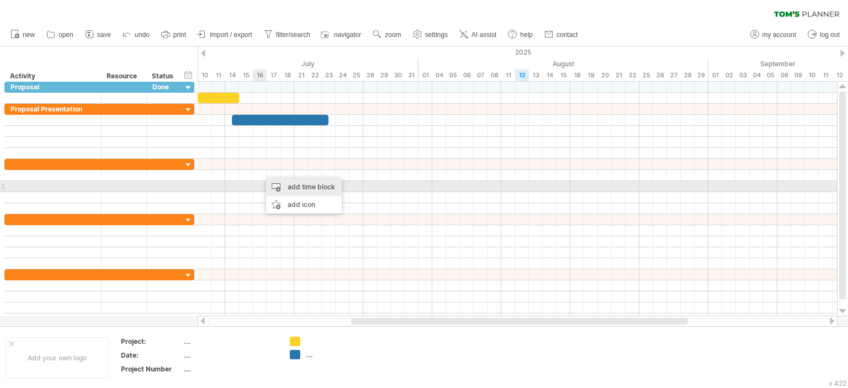
click at [276, 185] on div "add time block" at bounding box center [304, 187] width 76 height 18
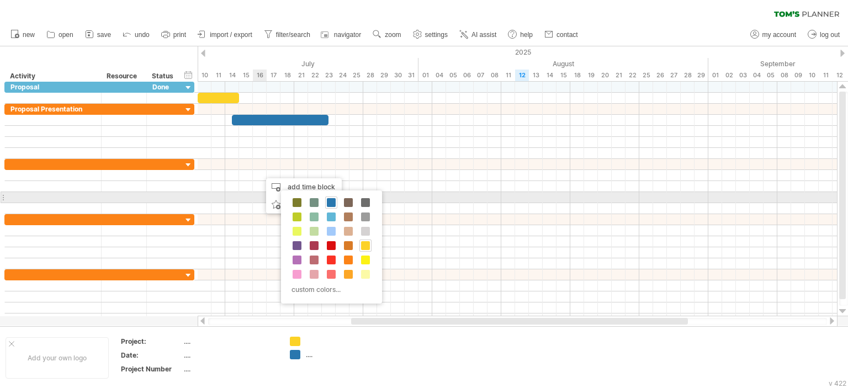
click at [298, 196] on div "custom colors..." at bounding box center [331, 246] width 101 height 113
click at [298, 199] on span at bounding box center [297, 202] width 9 height 9
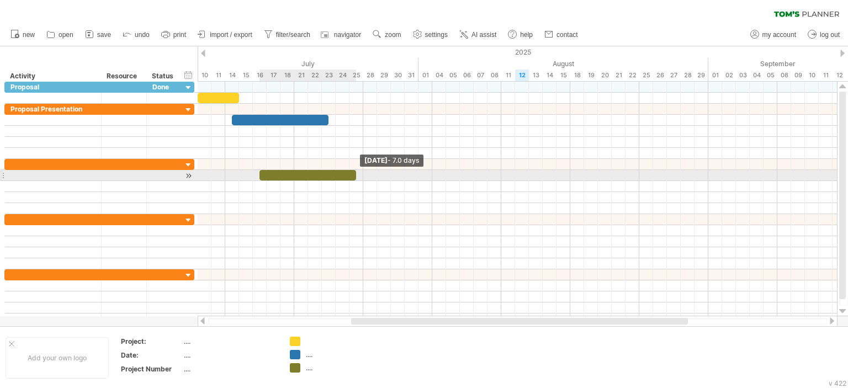
drag, startPoint x: 271, startPoint y: 176, endPoint x: 351, endPoint y: 181, distance: 80.2
click at [351, 181] on div "[DATE] - 7.0 days [DATE]" at bounding box center [517, 199] width 639 height 235
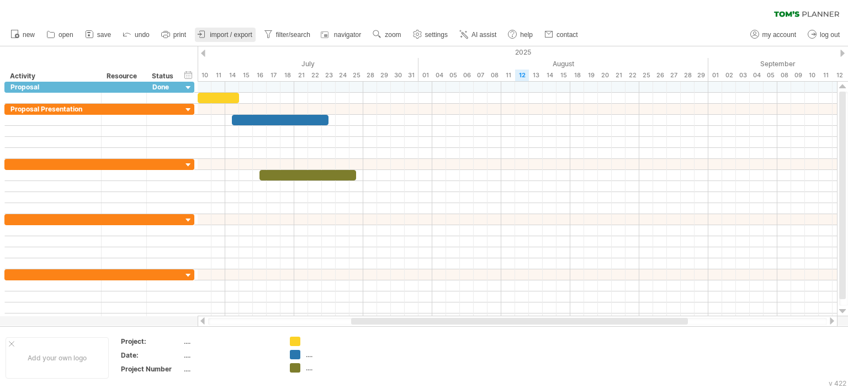
click at [203, 35] on icon at bounding box center [202, 34] width 11 height 11
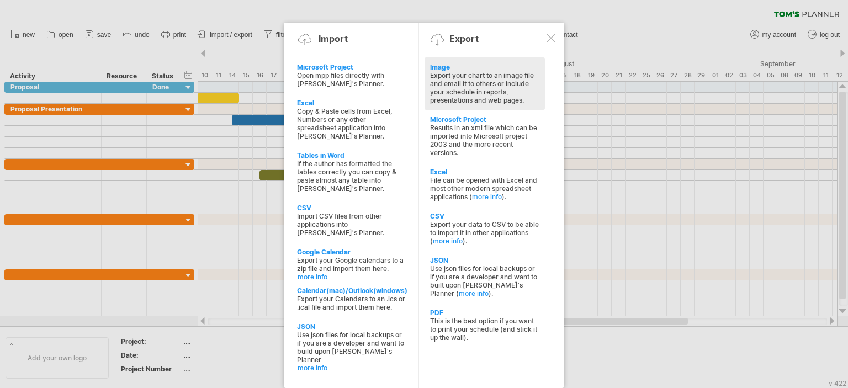
click at [447, 76] on div "Export your chart to an image file and email it to others or include your sched…" at bounding box center [484, 87] width 109 height 33
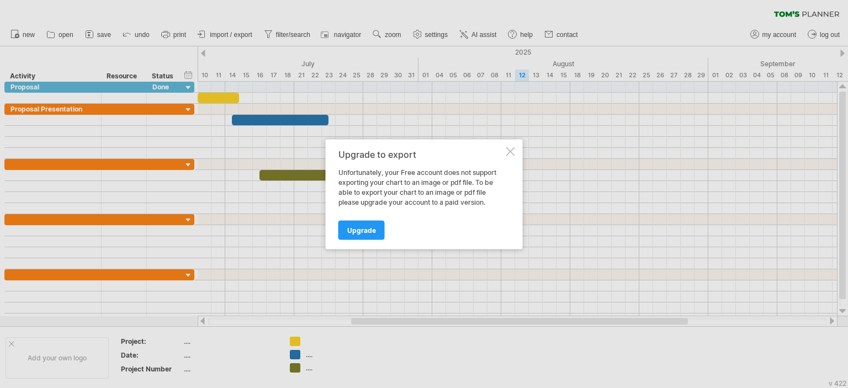
click at [510, 151] on div at bounding box center [510, 151] width 9 height 9
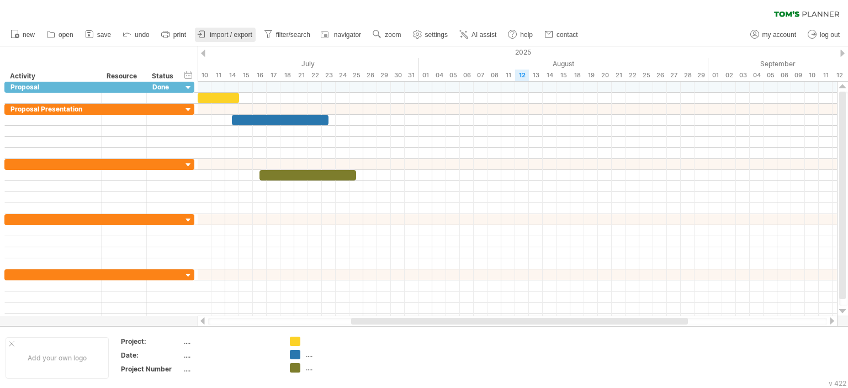
click at [205, 37] on icon at bounding box center [202, 34] width 11 height 11
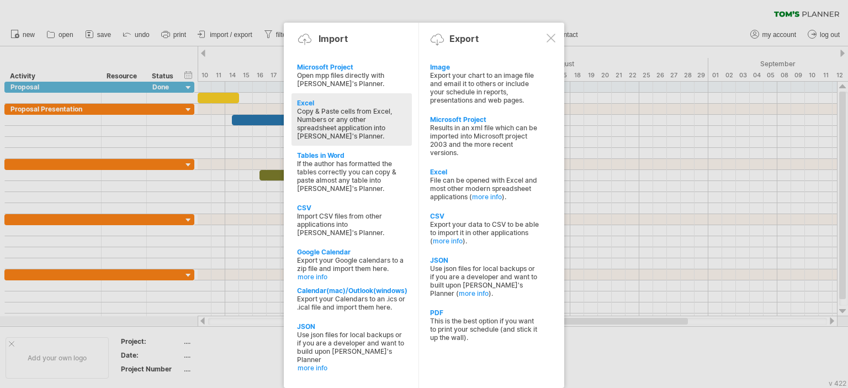
click at [329, 98] on div "Excel Copy & Paste cells from Excel, Numbers or any other spreadsheet applicati…" at bounding box center [352, 119] width 120 height 52
type textarea "**********"
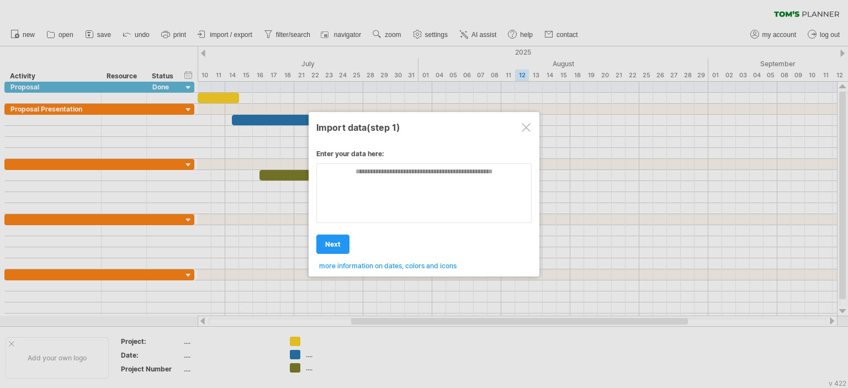
click at [350, 185] on textarea at bounding box center [423, 193] width 215 height 60
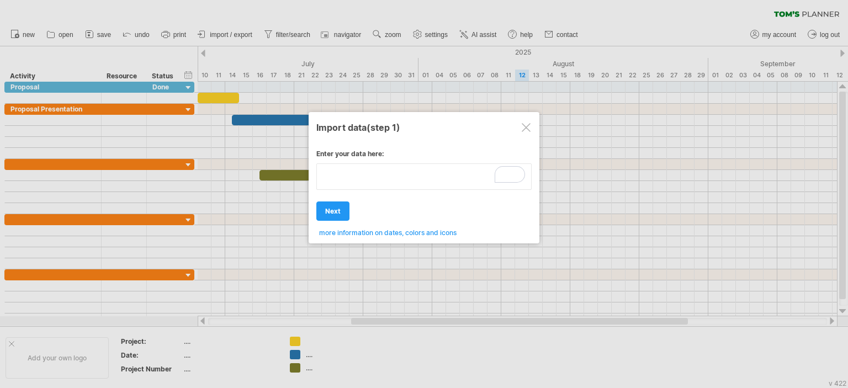
type textarea "**********"
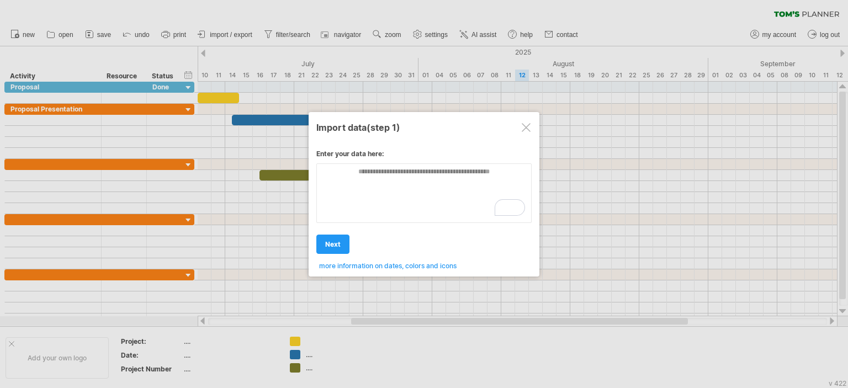
click at [528, 124] on div at bounding box center [526, 127] width 9 height 9
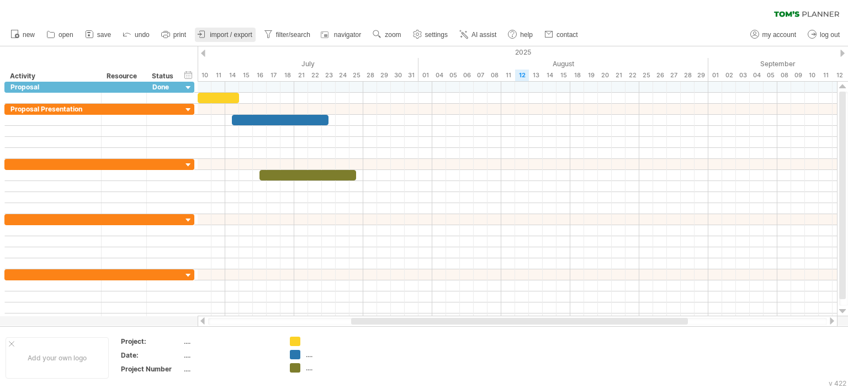
click at [208, 28] on link "import / export" at bounding box center [225, 35] width 61 height 14
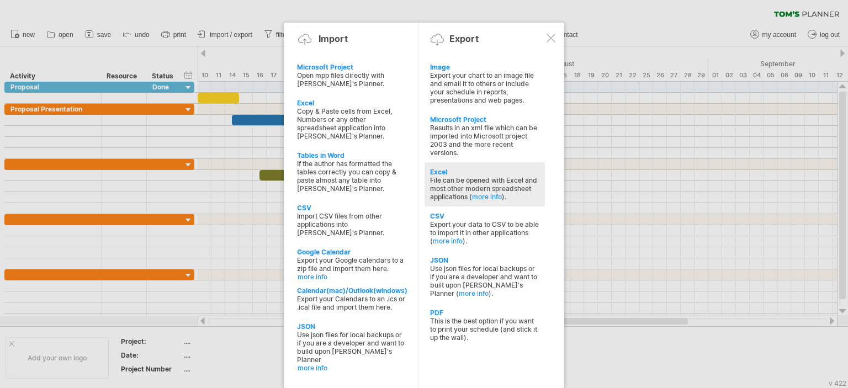
click at [464, 174] on div "Excel" at bounding box center [484, 172] width 109 height 8
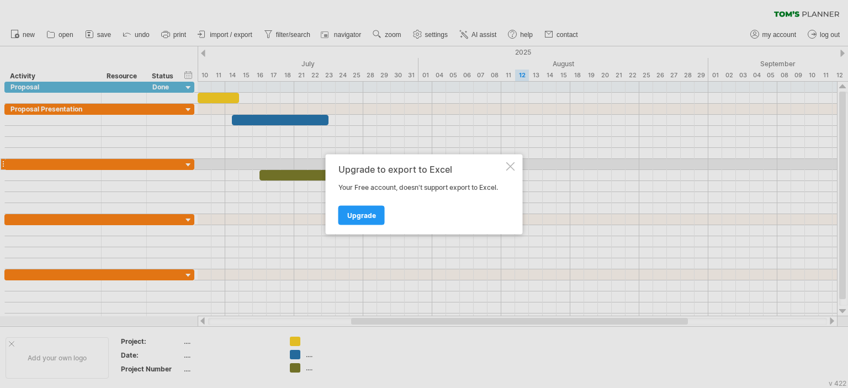
click at [505, 164] on div "Upgrade to export to Excel Your Free account, doesn't support export to Excel. …" at bounding box center [424, 194] width 197 height 80
click at [509, 167] on div at bounding box center [510, 166] width 9 height 9
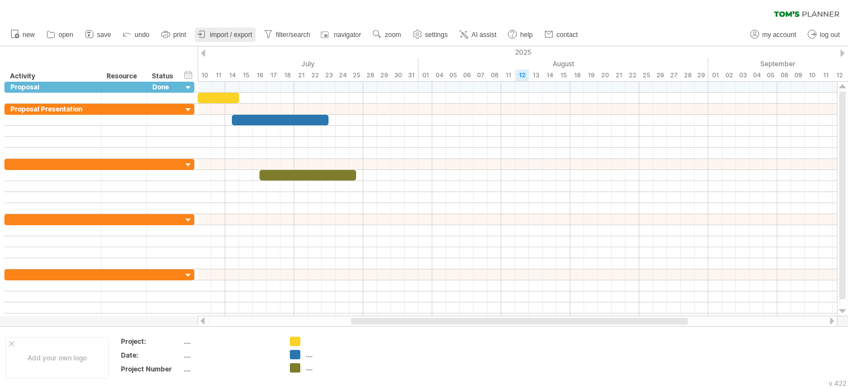
click at [235, 36] on span "import / export" at bounding box center [231, 35] width 43 height 8
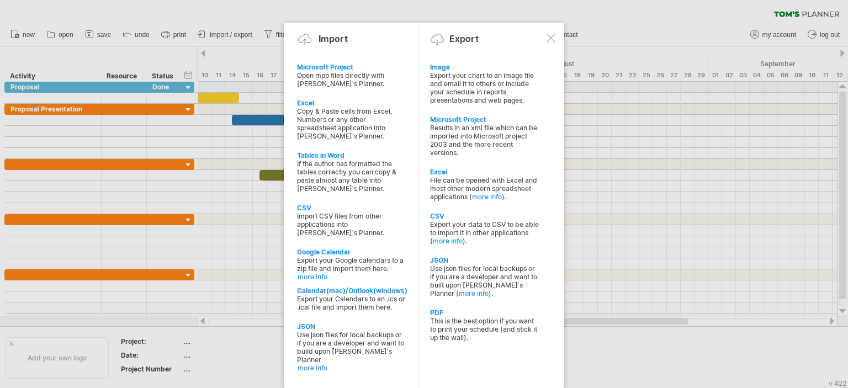
click at [462, 319] on div "PDF This is the best option if you want to print your schedule (and stick it up…" at bounding box center [485, 325] width 120 height 44
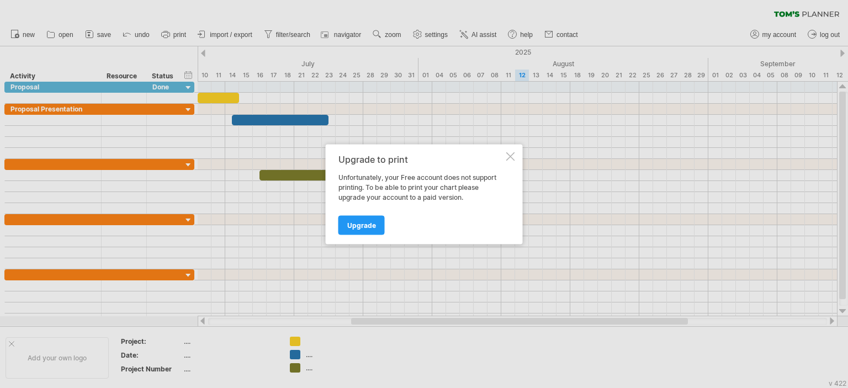
click at [512, 153] on div at bounding box center [510, 156] width 9 height 9
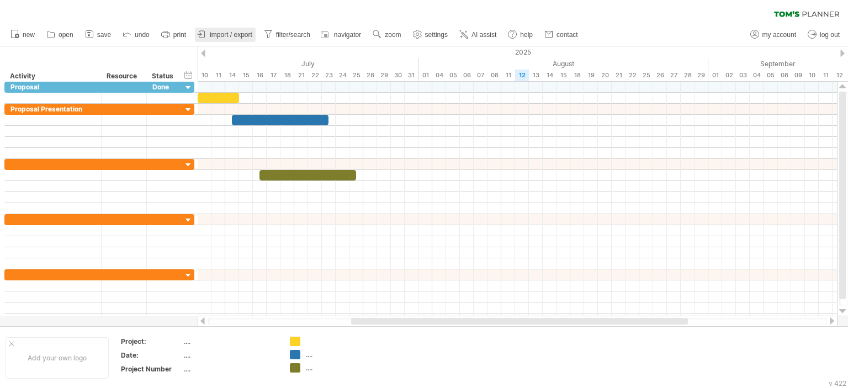
click at [245, 30] on link "import / export" at bounding box center [225, 35] width 61 height 14
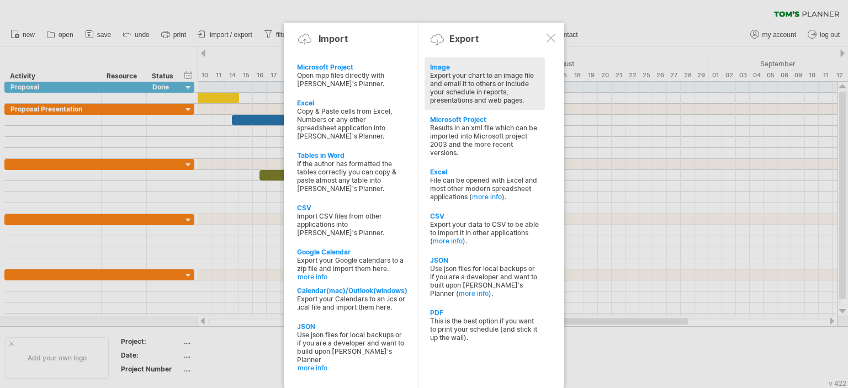
click at [440, 78] on div "Export your chart to an image file and email it to others or include your sched…" at bounding box center [484, 87] width 109 height 33
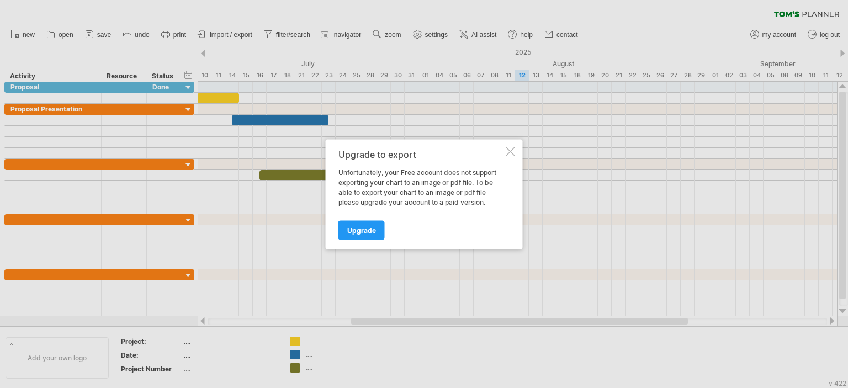
click at [368, 226] on span "Upgrade" at bounding box center [361, 230] width 29 height 8
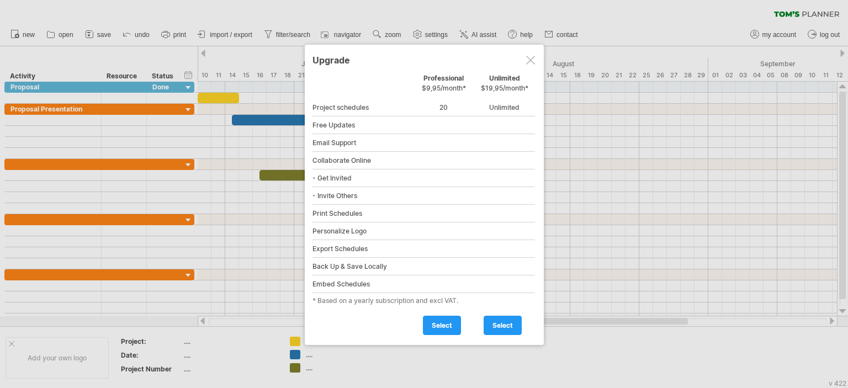
click at [532, 56] on div at bounding box center [530, 60] width 9 height 9
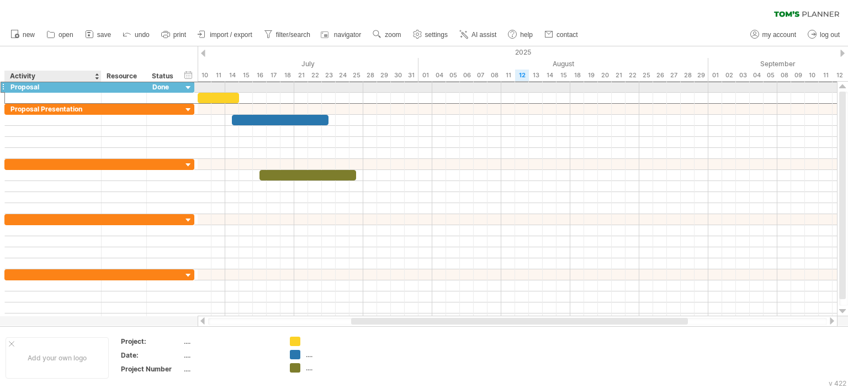
click at [42, 84] on div "Proposal" at bounding box center [52, 87] width 85 height 10
click at [0, 0] on input "********" at bounding box center [0, 0] width 0 height 0
click at [42, 84] on input "********" at bounding box center [52, 87] width 85 height 10
